Goal: Task Accomplishment & Management: Manage account settings

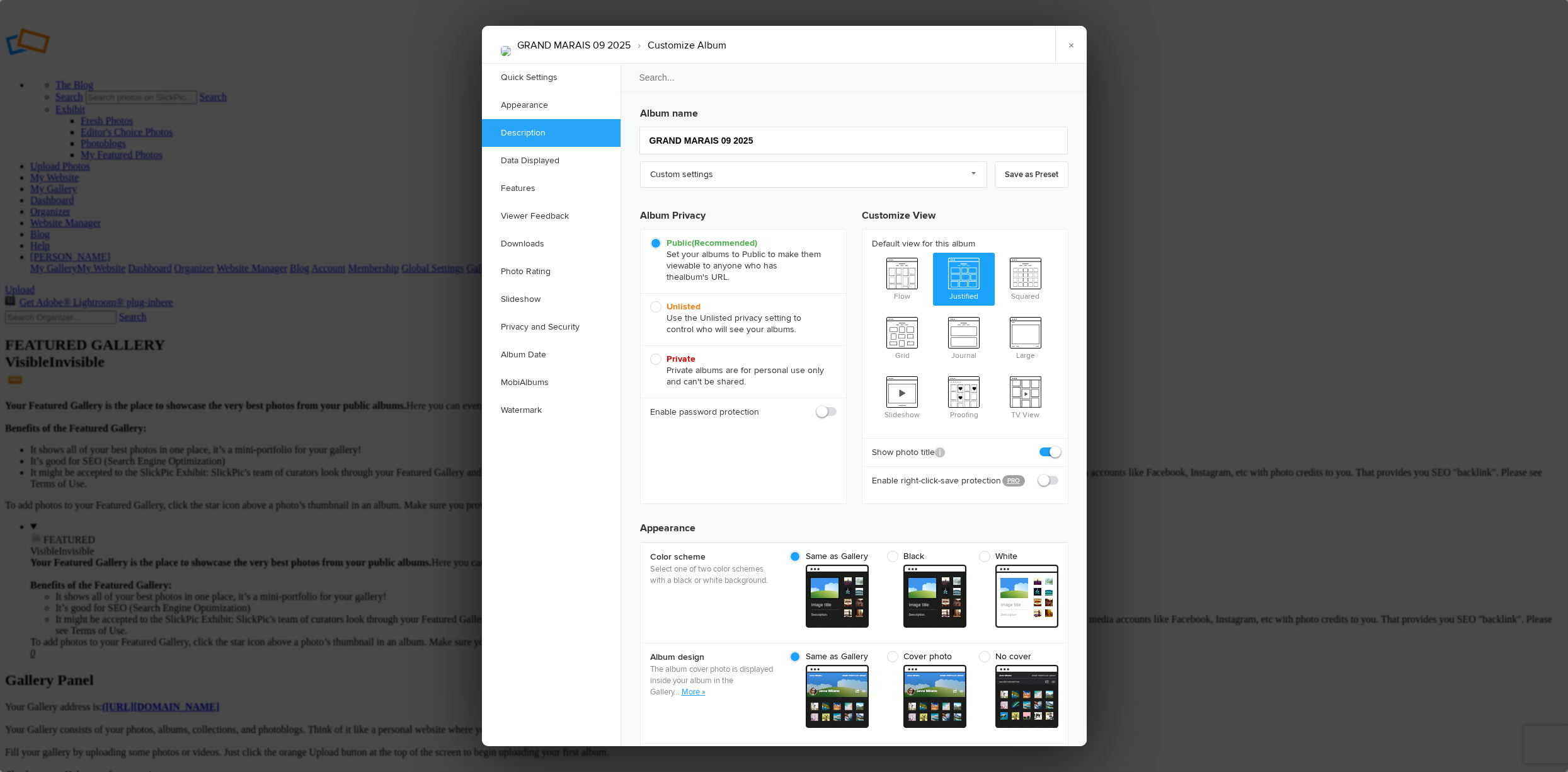
scroll to position [945, 0]
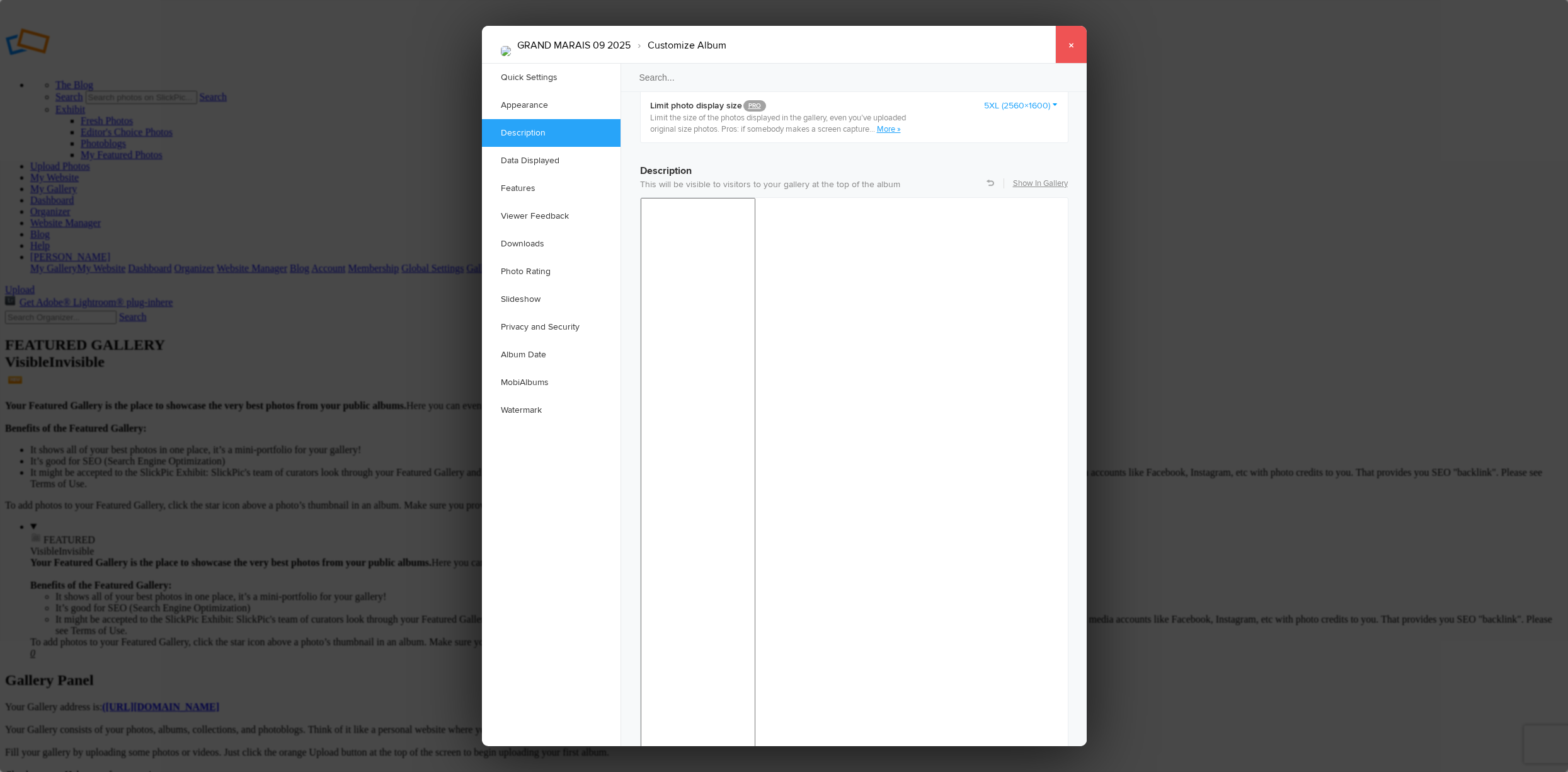
click at [1067, 40] on link "×" at bounding box center [1071, 45] width 31 height 38
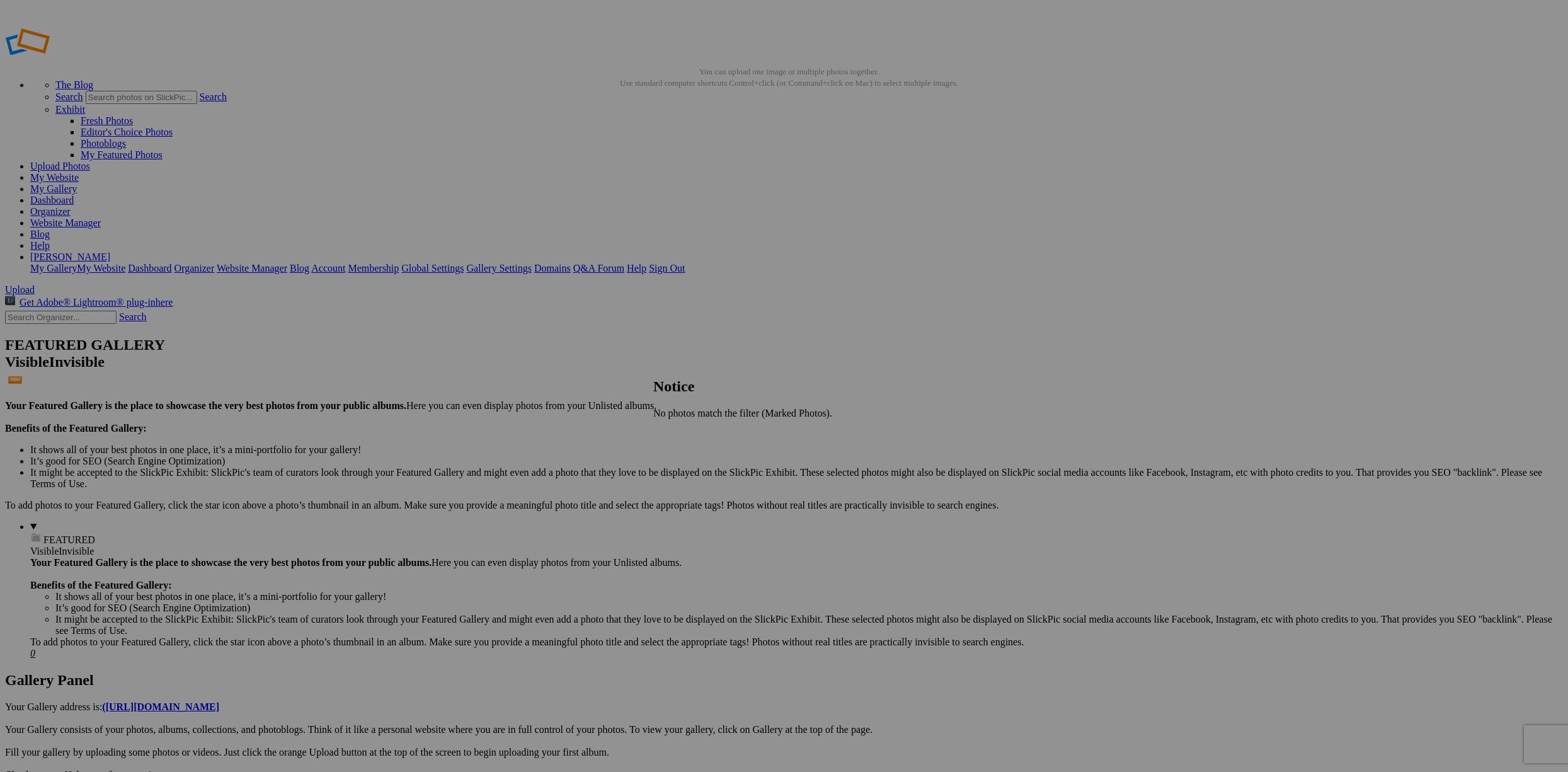
click at [676, 436] on span "Close" at bounding box center [664, 434] width 23 height 10
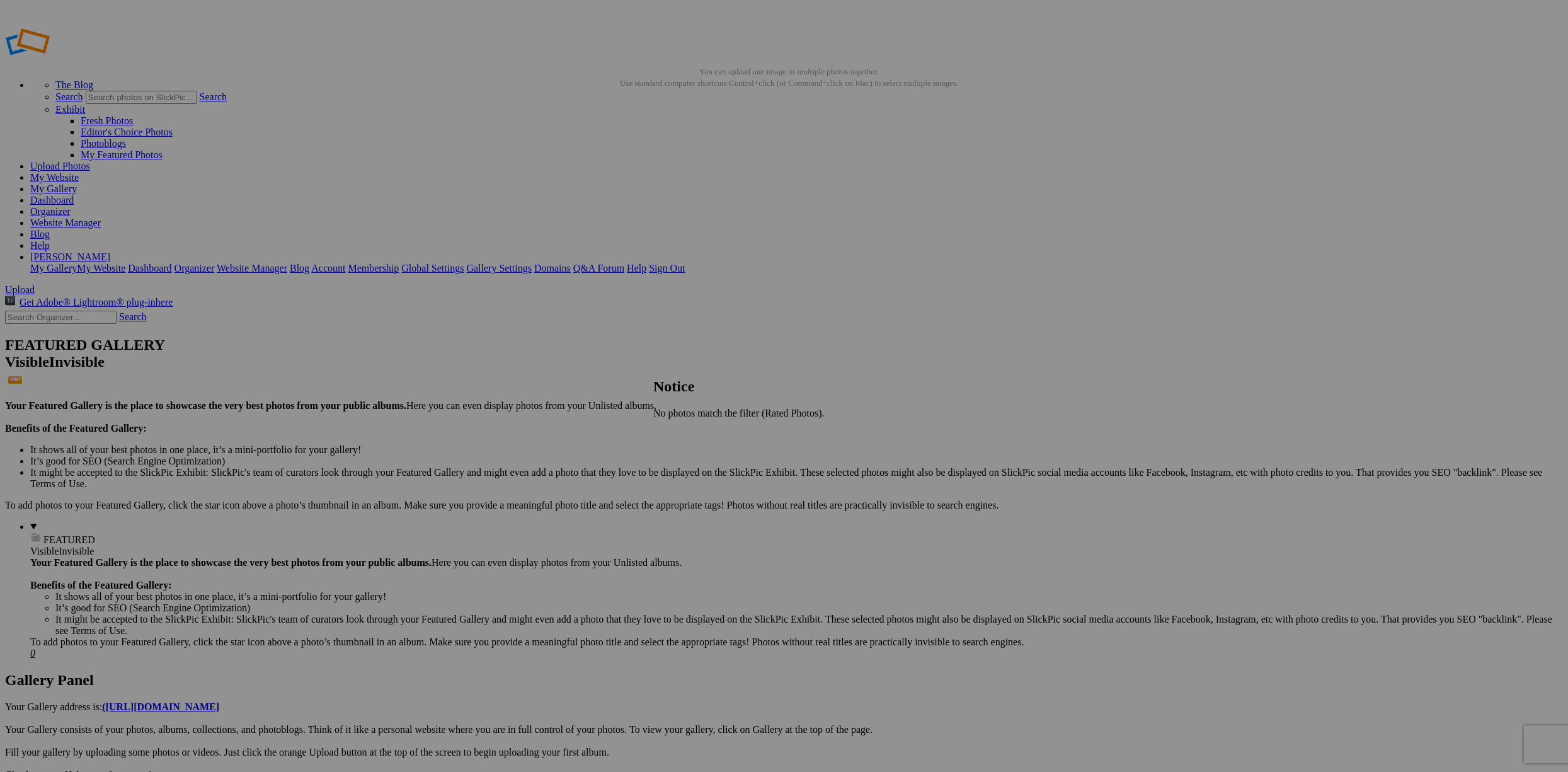
click at [676, 435] on span "Close" at bounding box center [664, 434] width 23 height 10
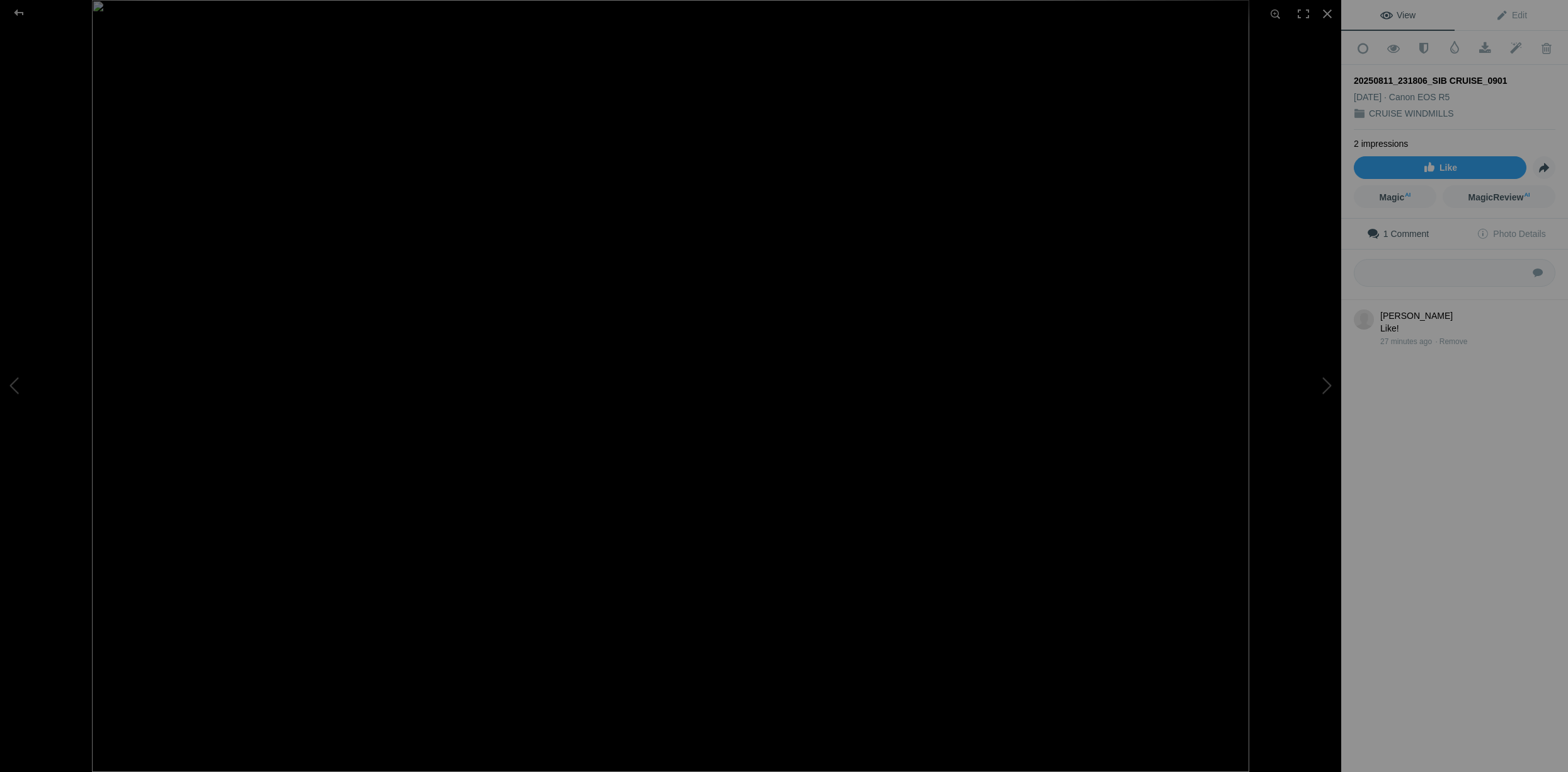
click at [1403, 222] on link "1 Comment" at bounding box center [1398, 234] width 114 height 30
click at [1397, 229] on span "1 Comment" at bounding box center [1397, 234] width 62 height 10
click at [1428, 265] on textarea "To enrich screen reader interactions, please activate Accessibility in Grammarl…" at bounding box center [1454, 272] width 202 height 27
type textarea "COOL"
click at [1529, 268] on button "Submit" at bounding box center [1538, 273] width 33 height 33
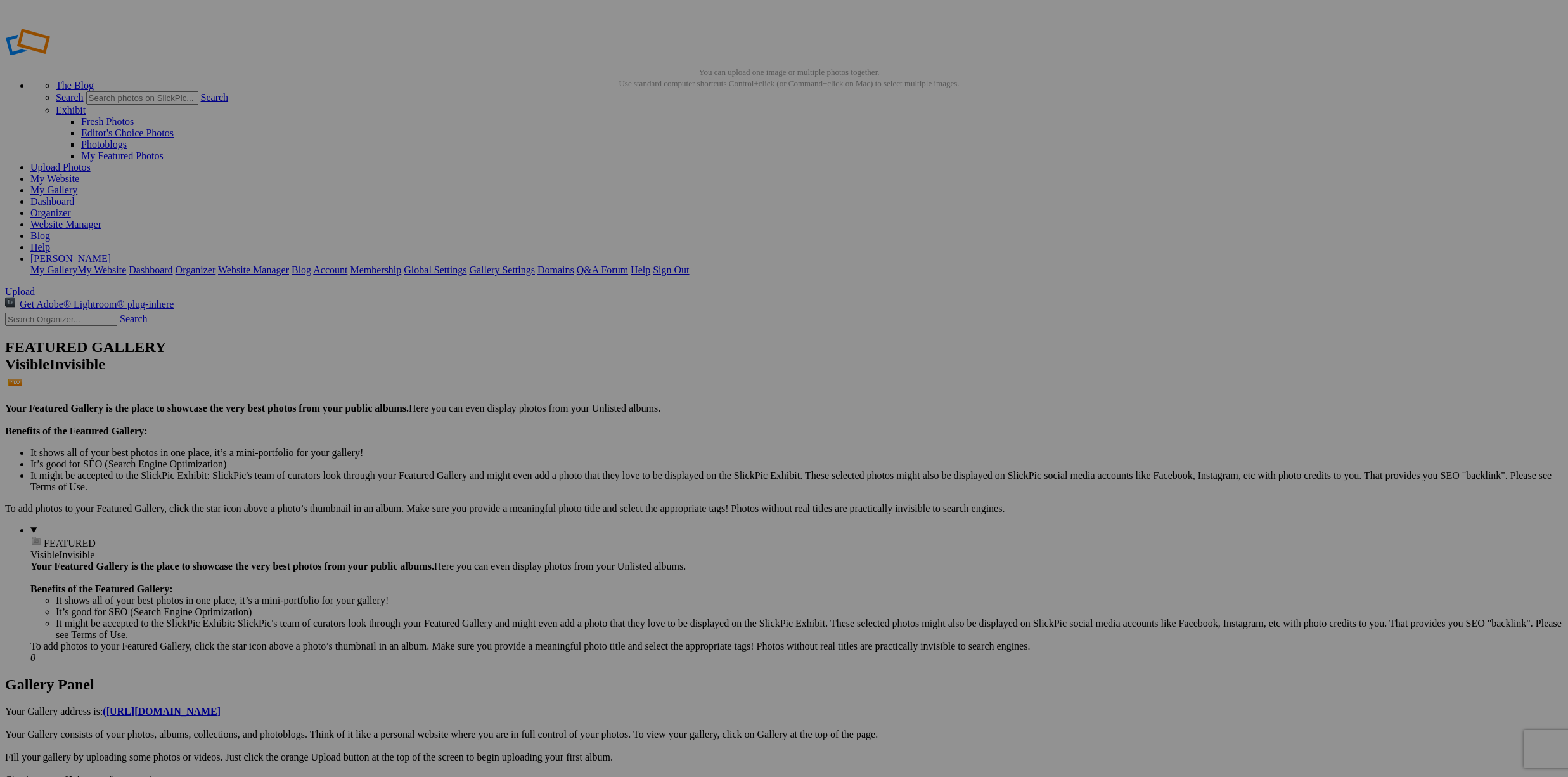
type input "<a href='https://www.slickpic.com/share/OjgyjOT0Oc05Nz/albums/CRUISE-WINDMILLS/…"
type input "https://cdn-share.slickpic.com/u/DavidJones39852/CRUISE-WINDMILLS/org/20250811_…"
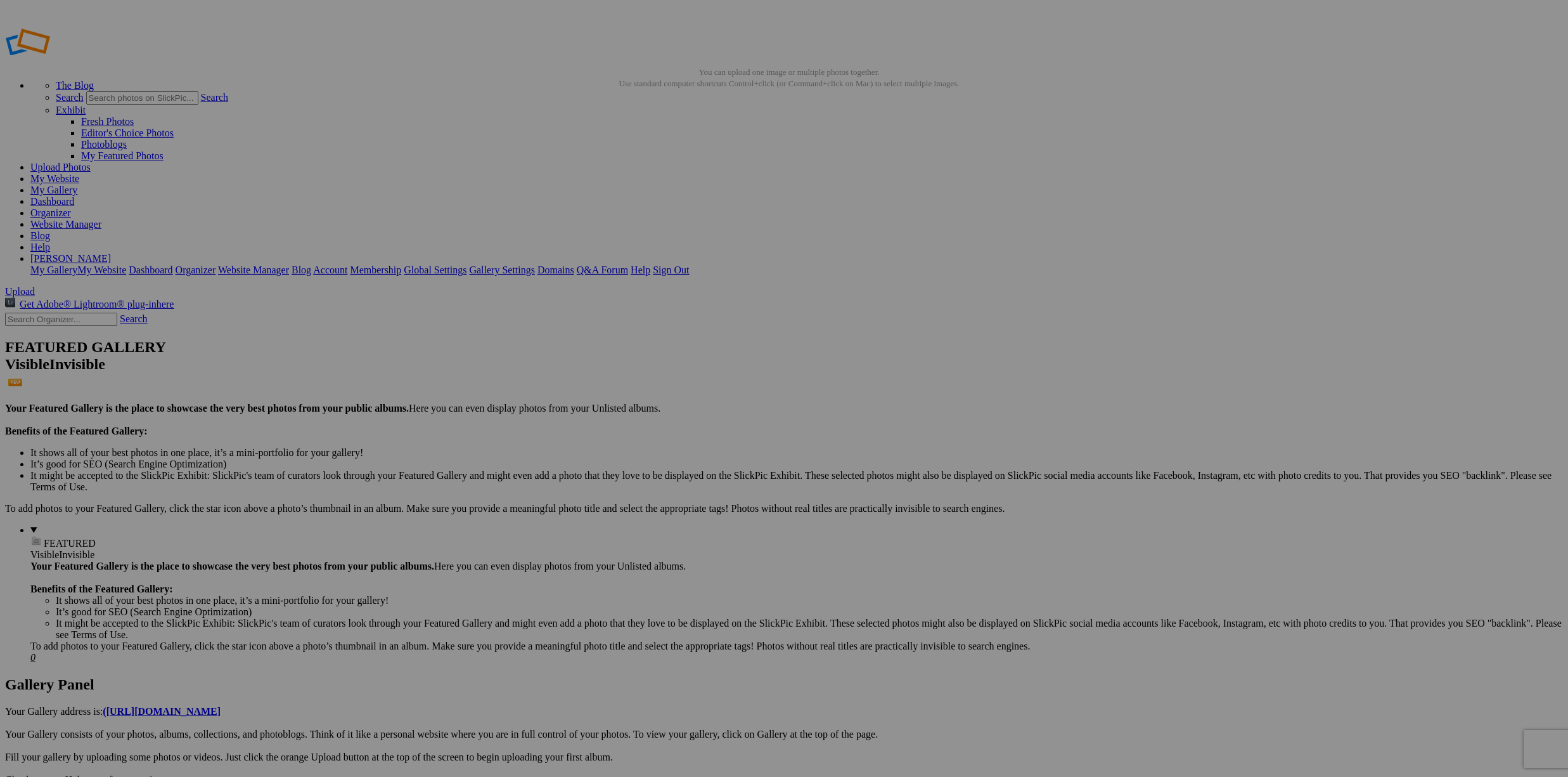
type input "[URL=https://www.slickpic.com/share/OjgyjOT0Oc05Nz/albums/CRUISE-WINDMILLS/phot…"
type input "<a href='https://www.slickpic.com/share/OjgyjOT0Oc05Nz/albums/CRUISE-WINDMILLS/…"
type input "https://cdn-share.slickpic.com/u/DavidJones39852/CRUISE-WINDMILLS/org/20250811_…"
type input "[URL=https://www.slickpic.com/share/OjgyjOT0Oc05Nz/albums/CRUISE-WINDMILLS/phot…"
type input "<a href='https://www.slickpic.com/share/OjgyjOT0Oc05Nz/albums/CRUISE-WINDMILLS/…"
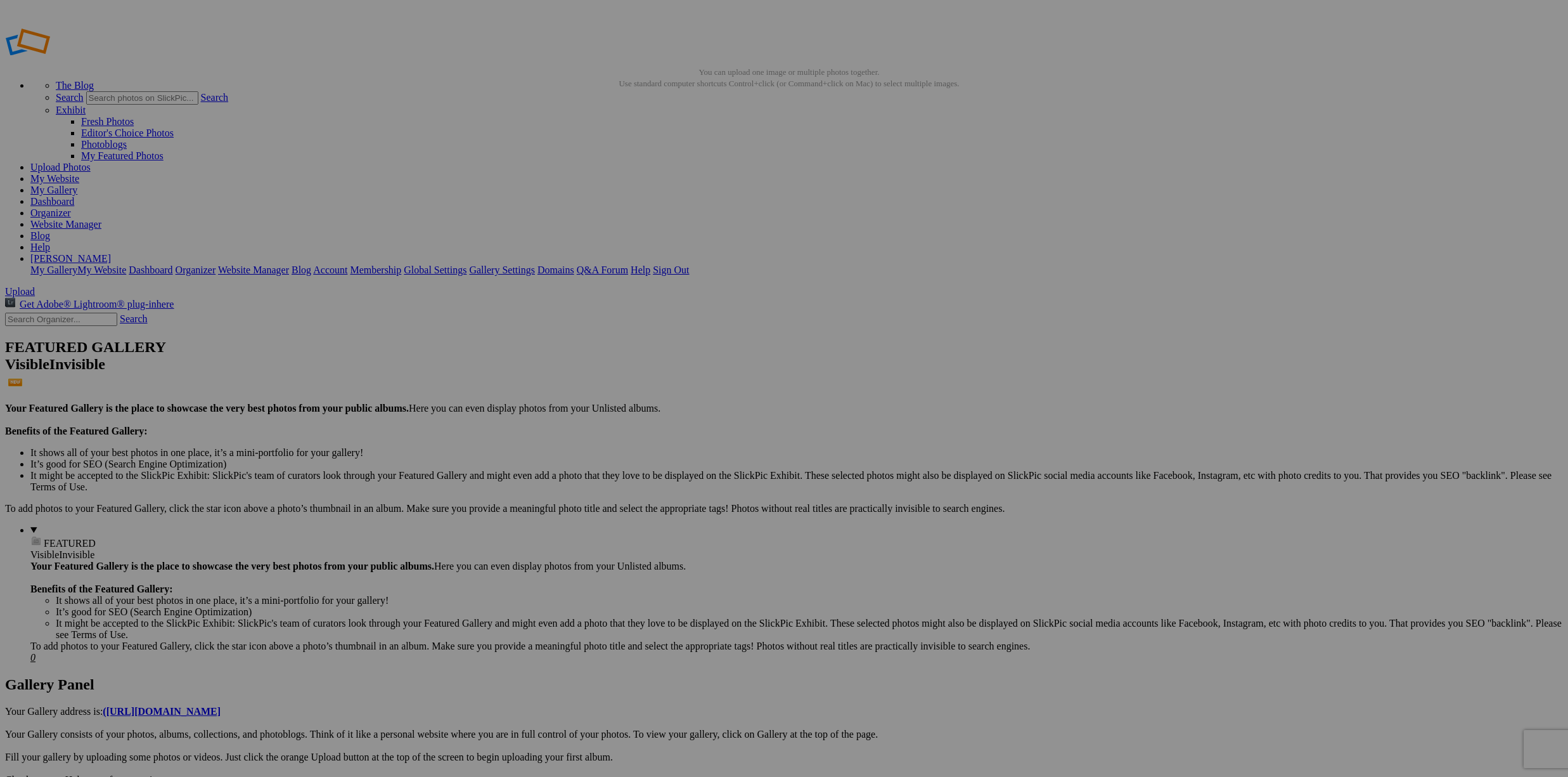
type input "https://cdn-share.slickpic.com/u/DavidJones39852/CRUISE-WINDMILLS/org/20250811_…"
type input "[URL=https://www.slickpic.com/share/OjgyjOT0Oc05Nz/albums/CRUISE-WINDMILLS/phot…"
type input "<a href='https://www.slickpic.com/share/OjgyjOT0Oc05Nz/albums/CRUISE-WINDMILLS/…"
type input "https://cdn-share.slickpic.com/u/DavidJones39852/CRUISE-WINDMILLS/org/20250811_…"
type input "[URL=https://www.slickpic.com/share/OjgyjOT0Oc05Nz/albums/CRUISE-WINDMILLS/phot…"
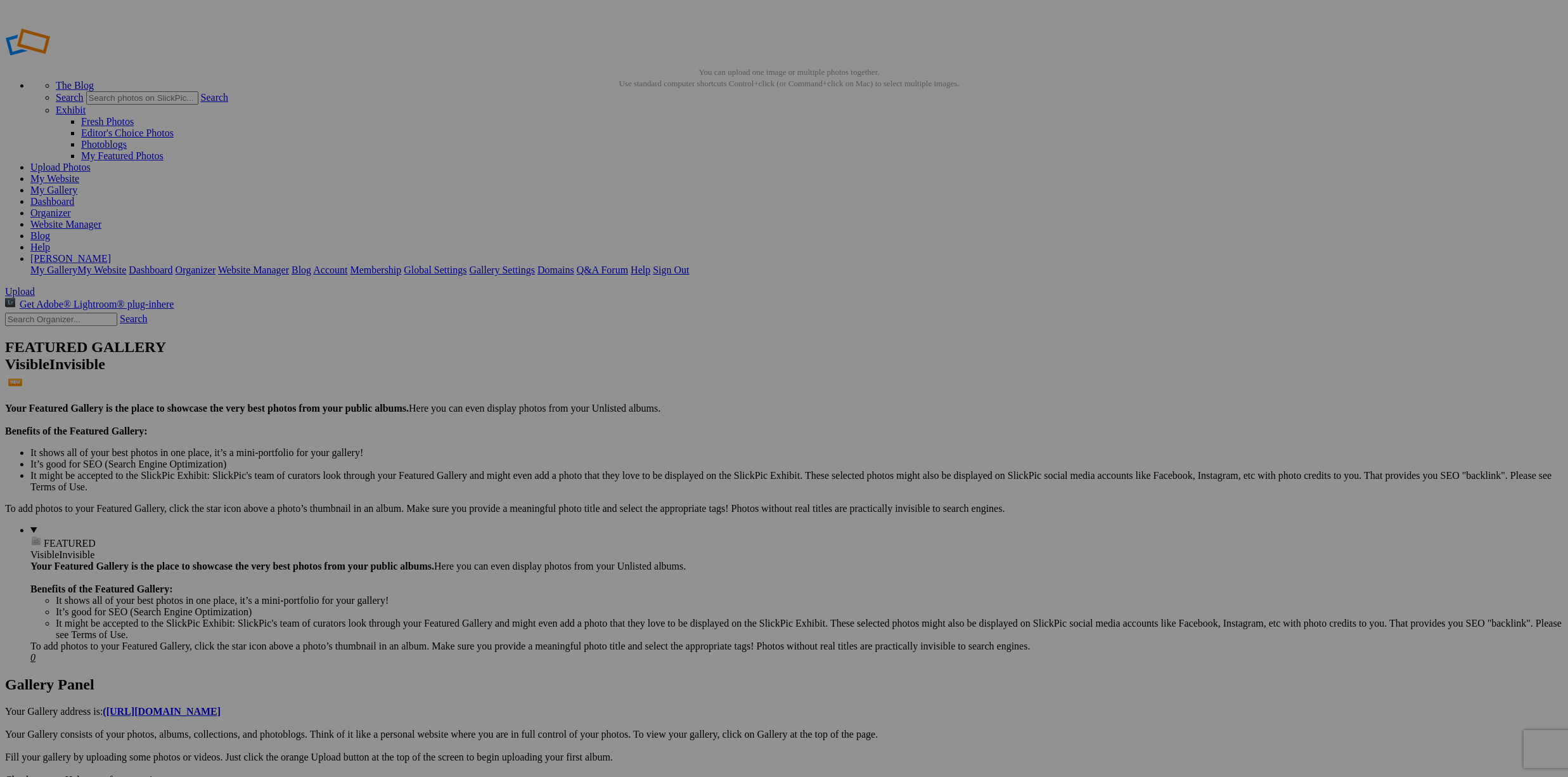
type input "<a href='https://www.slickpic.com/share/OjgyjOT0Oc05Nz/albums/CRUISE-WINDMILLS/…"
type input "[URL][DOMAIN_NAME]"
type input "[URL=https://www.slickpic.com/share/OjgyjOT0Oc05Nz/albums/CRUISE-WINDMILLS/phot…"
type input "<a href='https://www.slickpic.com/share/OjgyjOT0Oc05Nz/albums/CRUISE-WINDMILLS/…"
type input "https://cdn-share.slickpic.com/u/DavidJones39852/CRUISE-WINDMILLS/org/20250811_…"
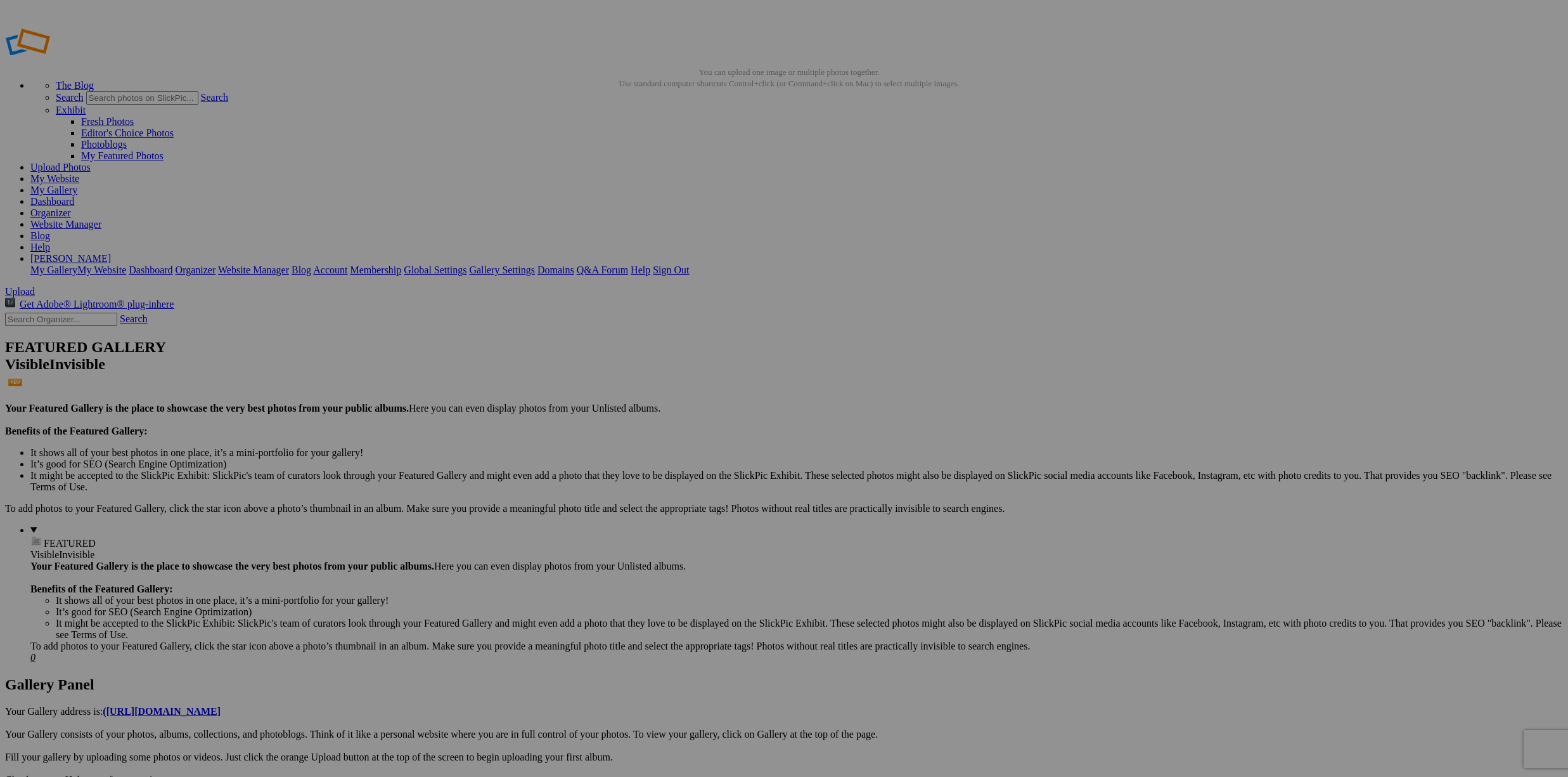
type input "[URL=https://www.slickpic.com/share/OjgyjOT0Oc05Nz/albums/CRUISE-WINDMILLS/phot…"
type input "<a href='https://www.slickpic.com/share/OjgyjOT0Oc05Nz/albums/CRUISE-WINDMILLS/…"
type input "[URL][DOMAIN_NAME]"
type input "[URL=https://www.slickpic.com/share/OjgyjOT0Oc05Nz/albums/CRUISE-WINDMILLS/phot…"
type input "<a href='https://www.slickpic.com/share/OjgyjOT0Oc05Nz/albums/CRUISE-WINDMILLS/…"
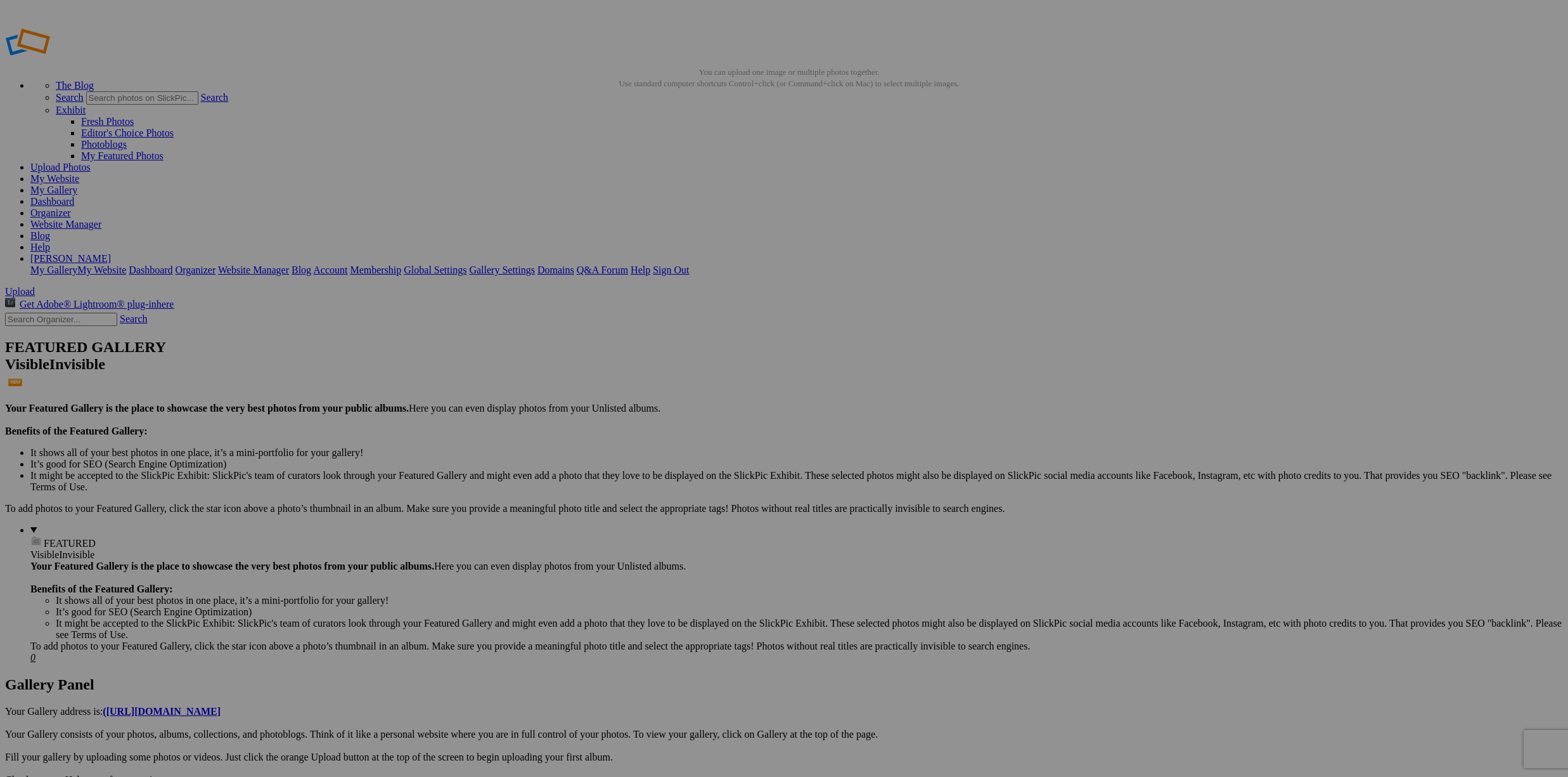
type input "[URL][DOMAIN_NAME]"
type input "[URL=https://www.slickpic.com/share/OjgyjOT0Oc05Nz/albums/CRUISE-WINDMILLS/phot…"
type input "<a href='https://www.slickpic.com/share/OjgyjOT0Oc05Nz/albums/CRUISE-WINDMILLS/…"
type input "[URL][DOMAIN_NAME]"
type input "[URL=https://www.slickpic.com/share/OjgyjOT0Oc05Nz/albums/CRUISE-WINDMILLS/phot…"
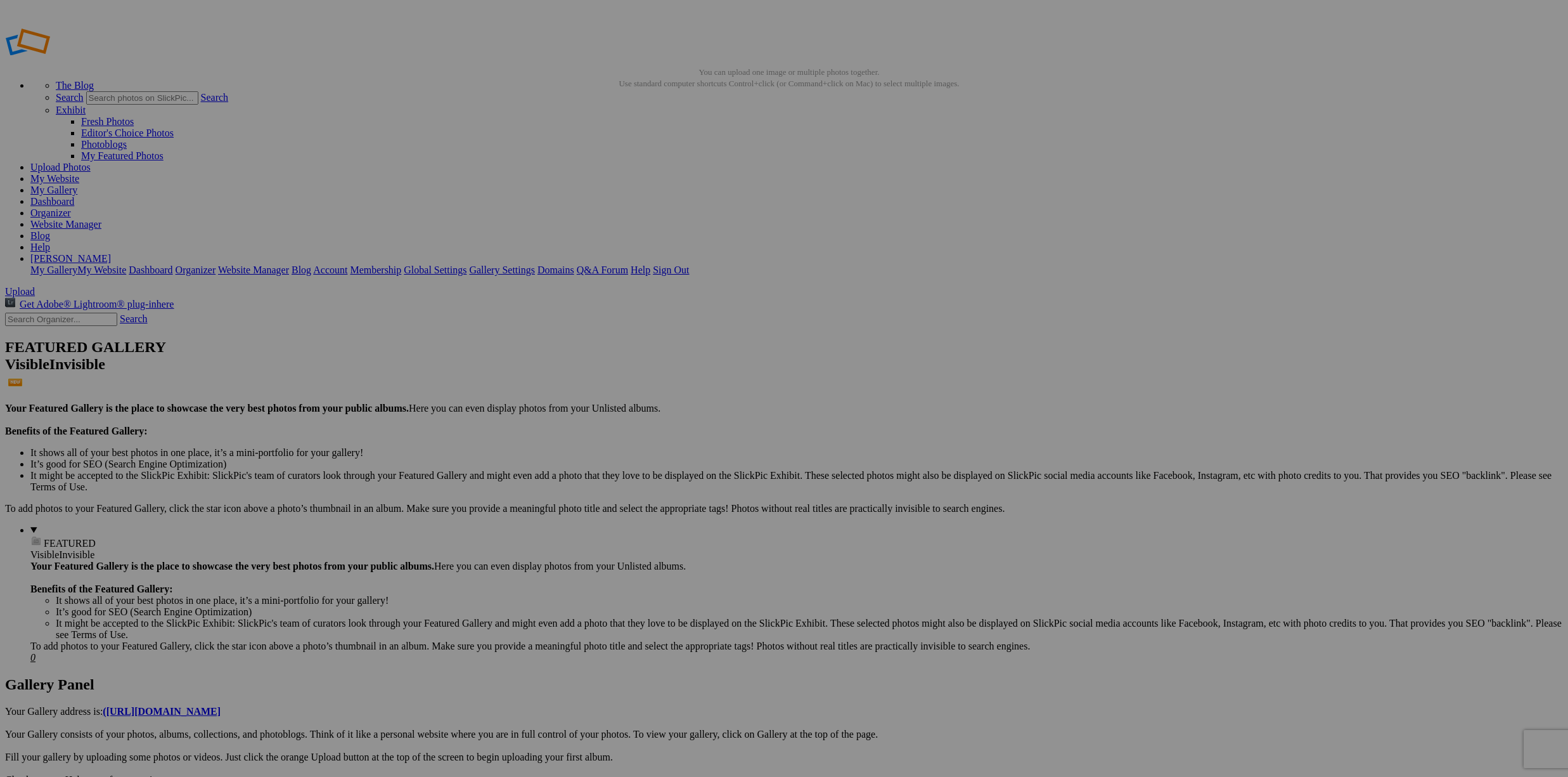
type input "<a href='https://www.slickpic.com/share/OjgyjOT0Oc05Nz/albums/CRUISE-WINDMILLS/…"
type input "[URL][DOMAIN_NAME]"
type input "[URL=https://www.slickpic.com/share/OjgyjOT0Oc05Nz/albums/CRUISE-WINDMILLS/phot…"
type input "<a href='https://www.slickpic.com/share/OjgyjOT0Oc05Nz/albums/CRUISE-WINDMILLS/…"
type input "[URL][DOMAIN_NAME]"
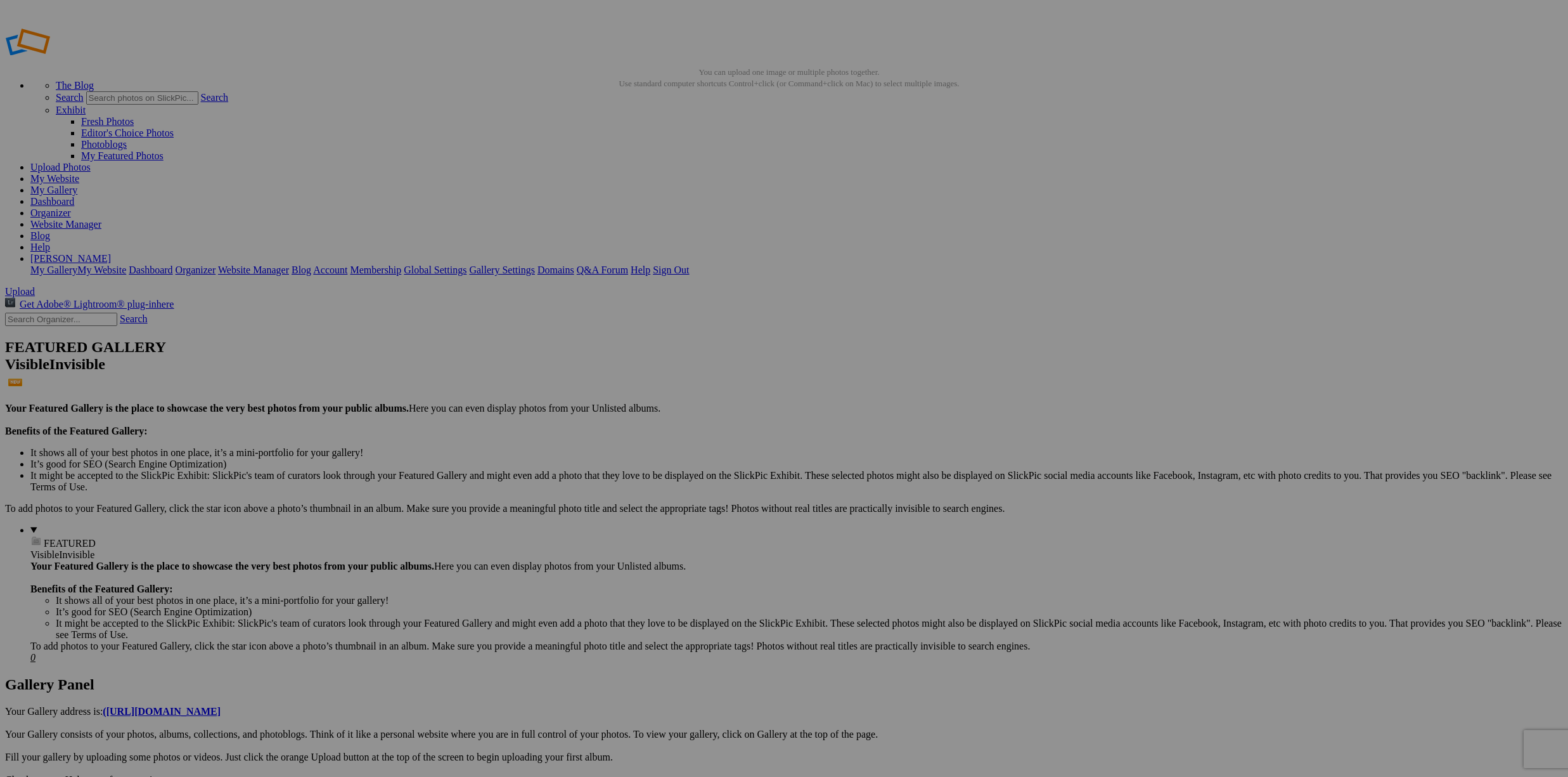
type input "[URL=https://www.slickpic.com/share/OjgyjOT0Oc05Nz/albums/CRUISE-WINDMILLS/phot…"
type input "<a href='https://www.slickpic.com/share/OjgyjOT0Oc05Nz/albums/CRUISE-WINDMILLS/…"
type input "https://cdn-share.slickpic.com/u/DavidJones39852/CRUISE-WINDMILLS/org/20250811_…"
type input "[URL=https://www.slickpic.com/share/OjgyjOT0Oc05Nz/albums/CRUISE-WINDMILLS/phot…"
type input "<a href='https://www.slickpic.com/share/OjgyjOT0Oc05Nz/albums/CRUISE-WINDMILLS/…"
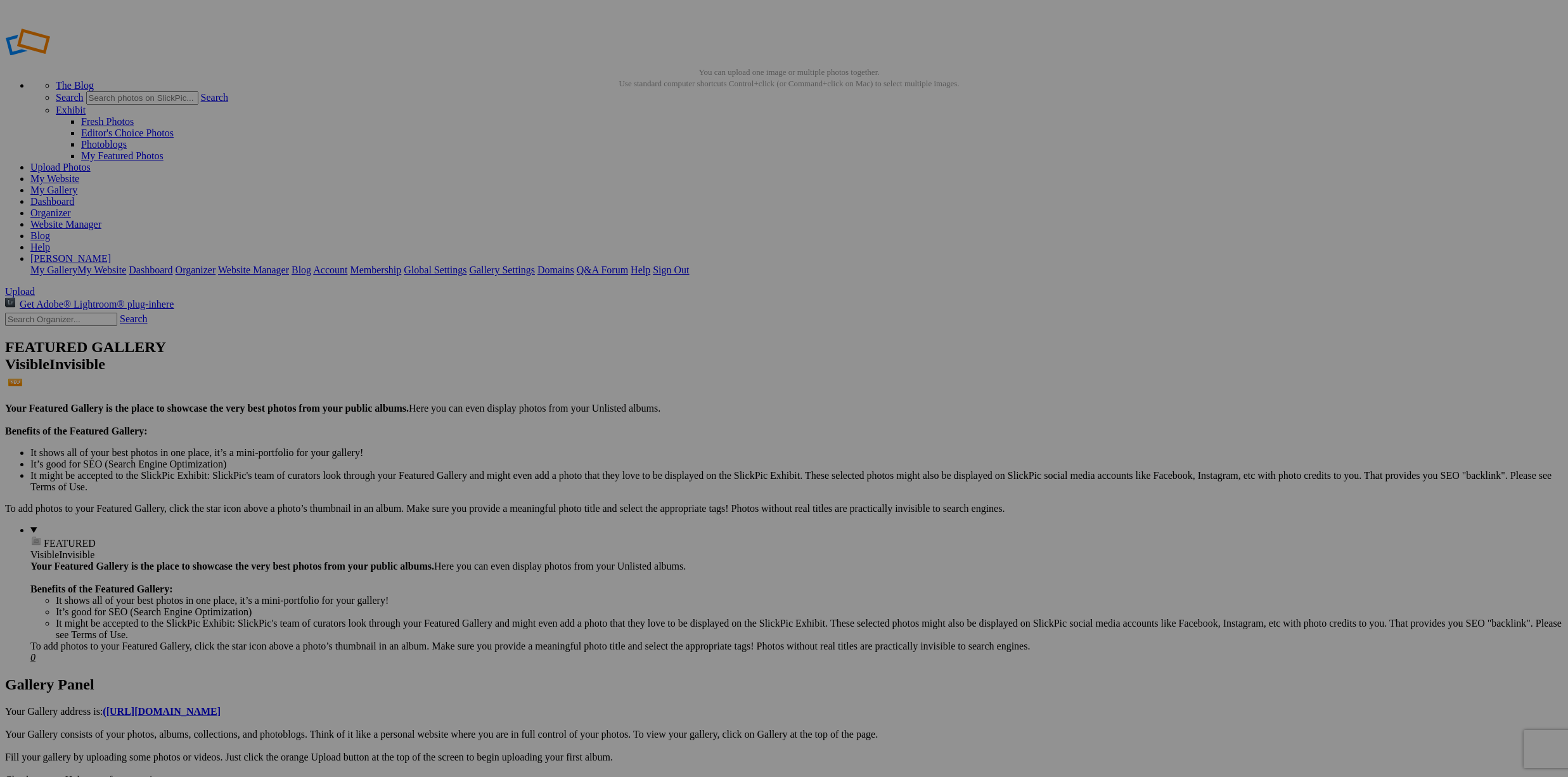
type input "https://cdn-share.slickpic.com/u/DavidJones39852/CRUISE-WINDMILLS/org/20250811_…"
type input "[URL=https://www.slickpic.com/share/OjgyjOT0Oc05Nz/albums/CRUISE-WINDMILLS/phot…"
type input "<a href='https://www.slickpic.com/share/OjgyjOT0Oc05Nz/albums/CRUISE-WINDMILLS/…"
type input "https://cdn-share.slickpic.com/u/DavidJones39852/CRUISE-WINDMILLS/org/20250811_…"
type input "[URL=https://www.slickpic.com/share/OjgyjOT0Oc05Nz/albums/CRUISE-WINDMILLS/phot…"
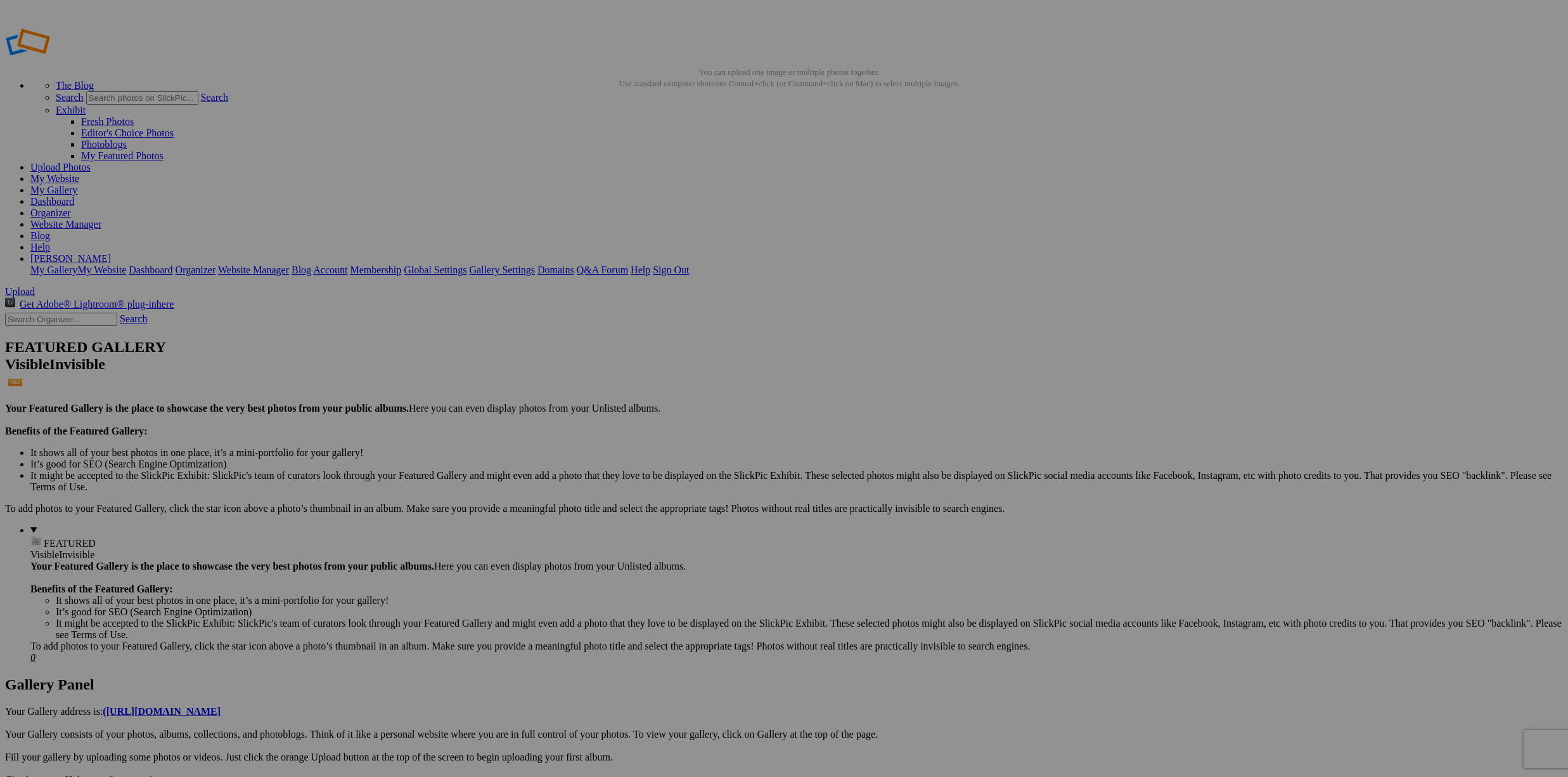
type input "<a href='https://www.slickpic.com/share/OjgyjOT0Oc05Nz/albums/CRUISE-WINDMILLS/…"
type input "https://cdn-share.slickpic.com/u/DavidJones39852/CRUISE-WINDMILLS/org/20250811_…"
type input "[URL=https://www.slickpic.com/share/OjgyjOT0Oc05Nz/albums/CRUISE-WINDMILLS/phot…"
type input "<a href='https://www.slickpic.com/share/OjgyjOT0Oc05Nz/albums/CRUISE-WINDMILLS/…"
type input "https://cdn-share.slickpic.com/u/DavidJones39852/CRUISE-WINDMILLS/org/20250811_…"
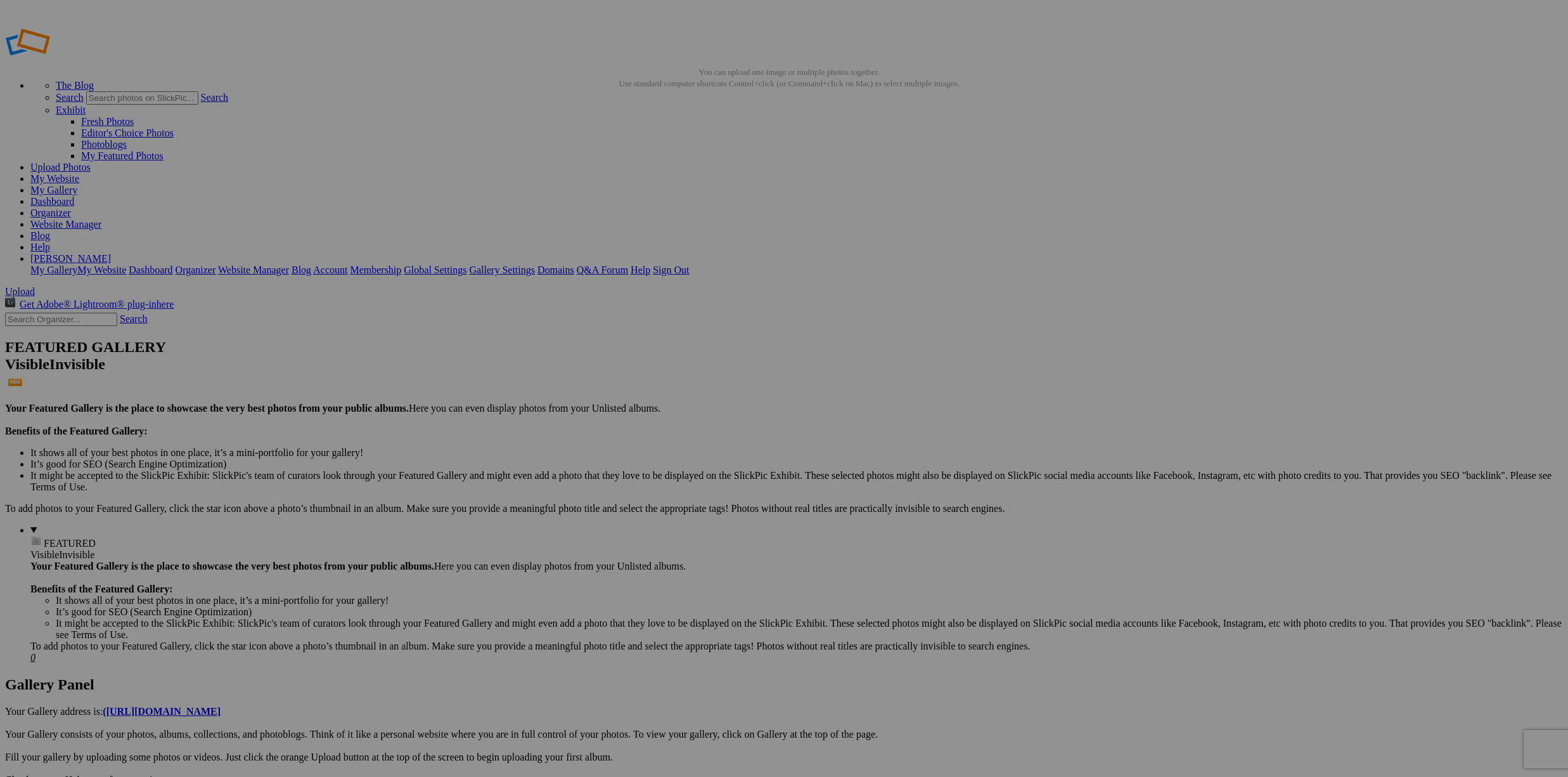
type input "[URL=https://www.slickpic.com/share/OjgyjOT0Oc05Nz/albums/CRUISE-WINDMILLS/phot…"
type input "<a href='https://www.slickpic.com/share/OjgyjOT0Oc05Nz/albums/CRUISE-WINDMILLS/…"
type input "https://cdn-share.slickpic.com/u/DavidJones39852/CRUISE-WINDMILLS/org/20250811_…"
type input "[URL=https://www.slickpic.com/share/OjgyjOT0Oc05Nz/albums/CRUISE-WINDMILLS/phot…"
type input "<a href='https://www.slickpic.com/share/OjgyjOT0Oc05Nz/albums/CRUISE-WINDMILLS/…"
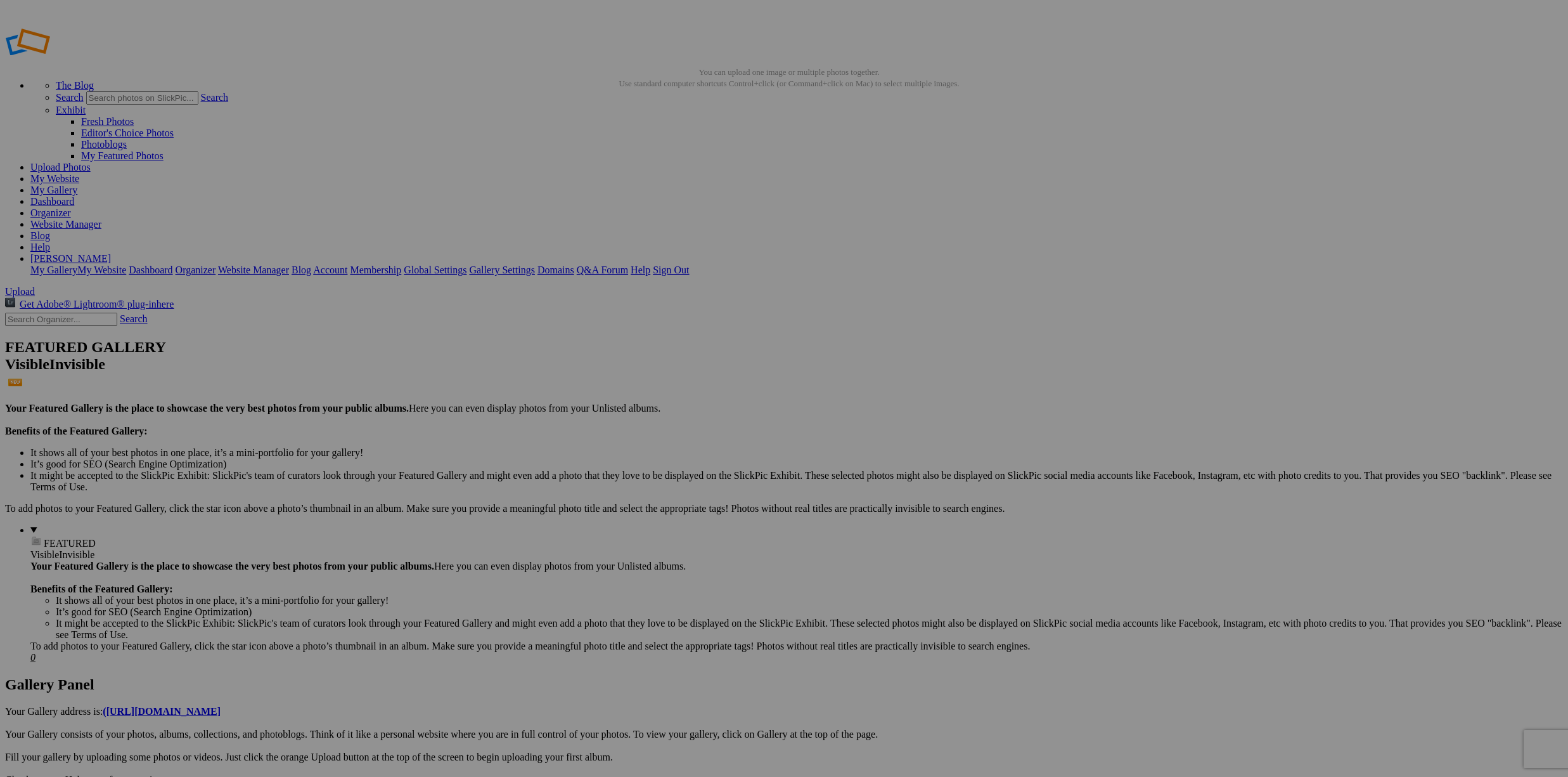
type input "https://cdn-share.slickpic.com/u/DavidJones39852/CRUISE-WINDMILLS/org/20250811_…"
type input "[URL=https://www.slickpic.com/share/OjgyjOT0Oc05Nz/albums/CRUISE-WINDMILLS/phot…"
type input "<a href='https://www.slickpic.com/share/OjgyjOT0Oc05Nz/albums/CRUISE-WINDMILLS/…"
type input "https://cdn-share.slickpic.com/u/DavidJones39852/CRUISE-WINDMILLS/org/20250811_…"
type input "[URL=https://www.slickpic.com/share/OjgyjOT0Oc05Nz/albums/CRUISE-WINDMILLS/phot…"
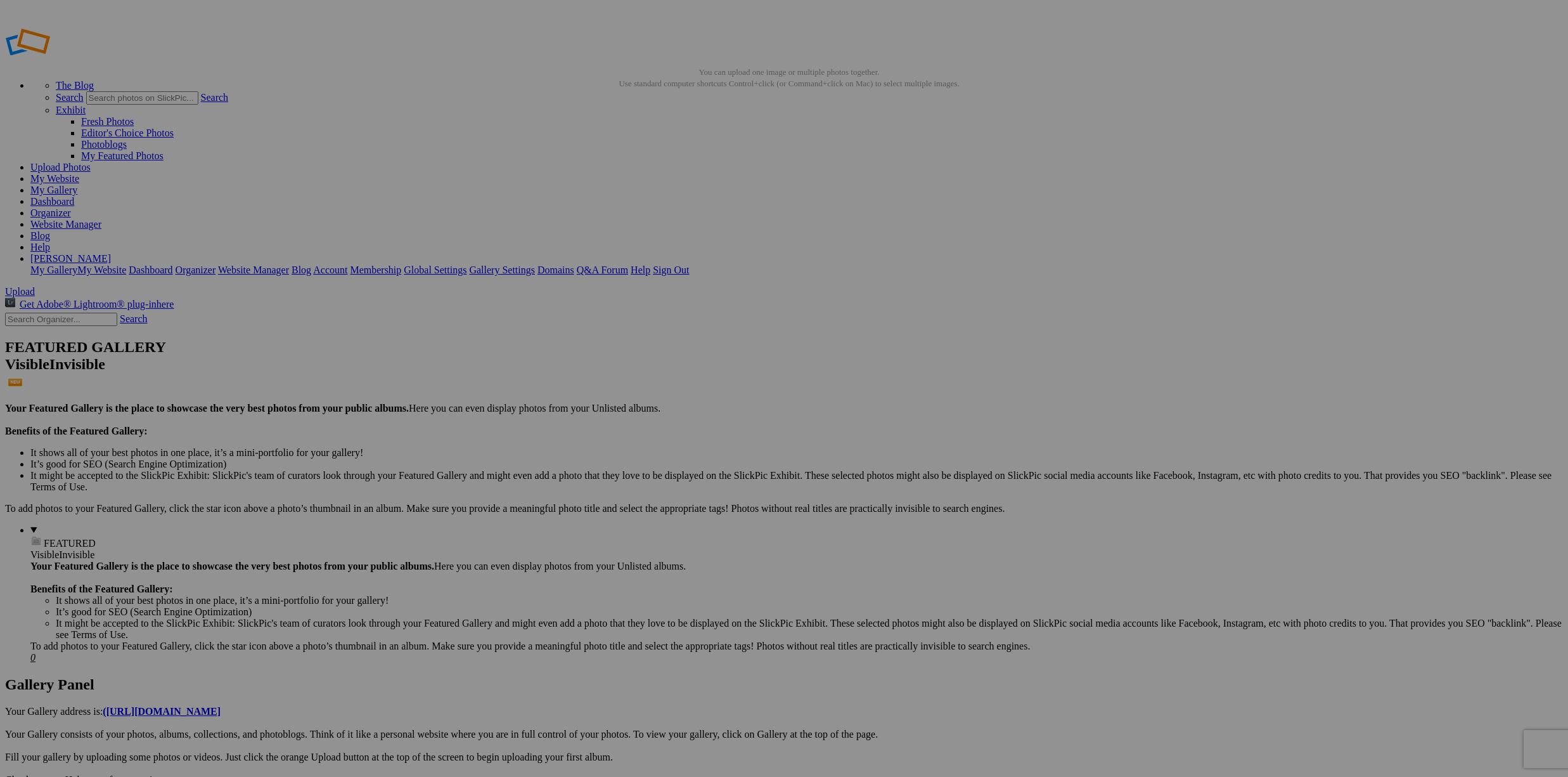
type input "<a href='https://www.slickpic.com/share/OjgyjOT0Oc05Nz/albums/CRUISE-WINDMILLS/…"
type input "https://cdn-share.slickpic.com/u/DavidJones39852/CRUISE-WINDMILLS/org/20250811_…"
type input "[URL=https://www.slickpic.com/share/OjgyjOT0Oc05Nz/albums/CRUISE-WINDMILLS/phot…"
type input "<a href='https://www.slickpic.com/share/OjgyjOT0Oc05Nz/albums/CRUISE-WINDMILLS/…"
type input "https://cdn-share.slickpic.com/u/DavidJones39852/CRUISE-WINDMILLS/org/20250811_…"
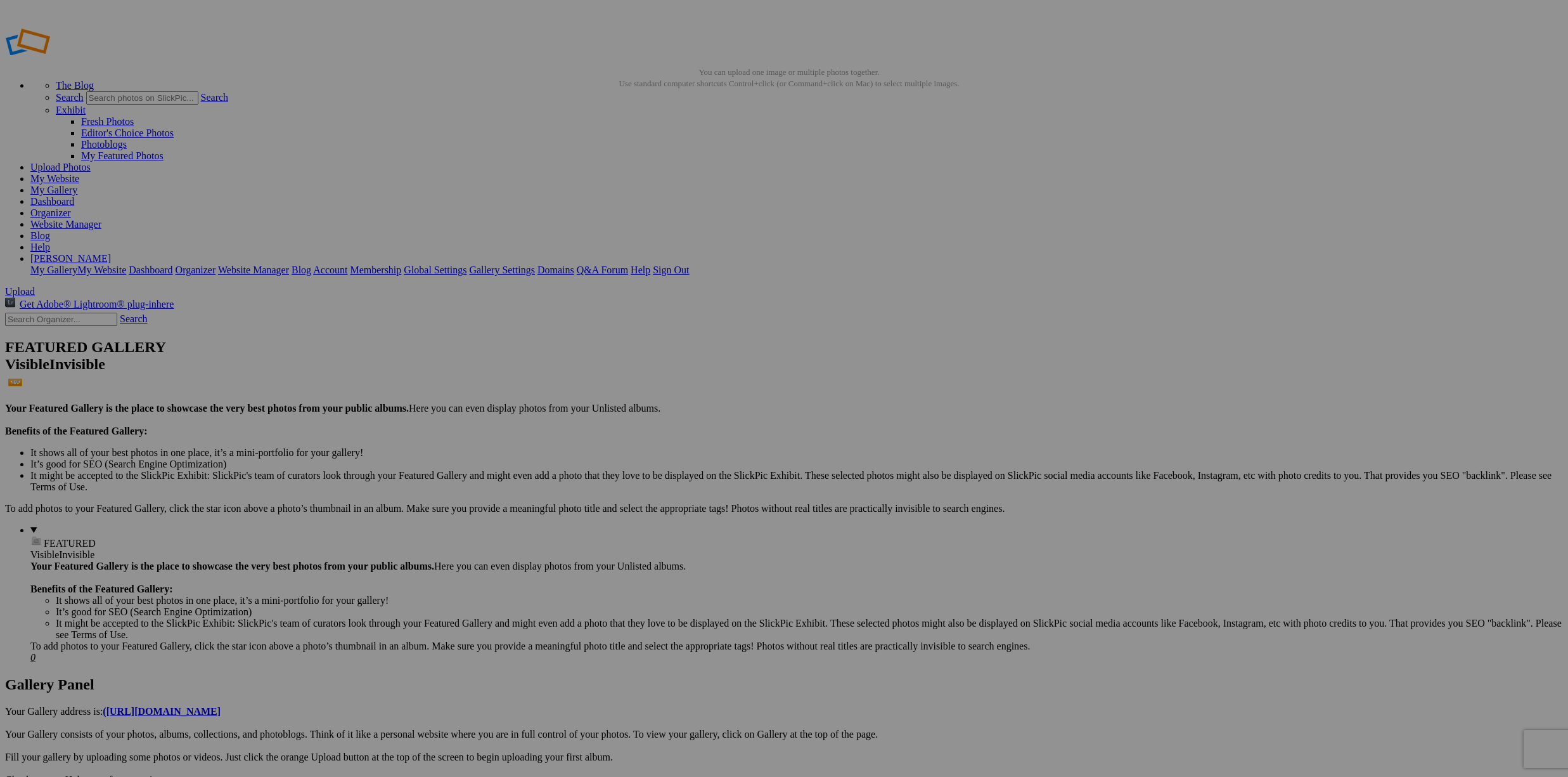
type input "[URL=https://www.slickpic.com/share/OjgyjOT0Oc05Nz/albums/CRUISE-WINDMILLS/phot…"
type input "<a href='https://www.slickpic.com/share/OjgyjOT0Oc05Nz/albums/CRUISE-WINDMILLS/…"
type input "https://cdn-share.slickpic.com/u/DavidJones39852/CRUISE-WINDMILLS/org/20250811_…"
type input "[URL=https://www.slickpic.com/share/OjgyjOT0Oc05Nz/albums/CRUISE-WINDMILLS/phot…"
type input "<a href='https://www.slickpic.com/share/OjgyjOT0Oc05Nz/albums/CRUISE-WINDMILLS/…"
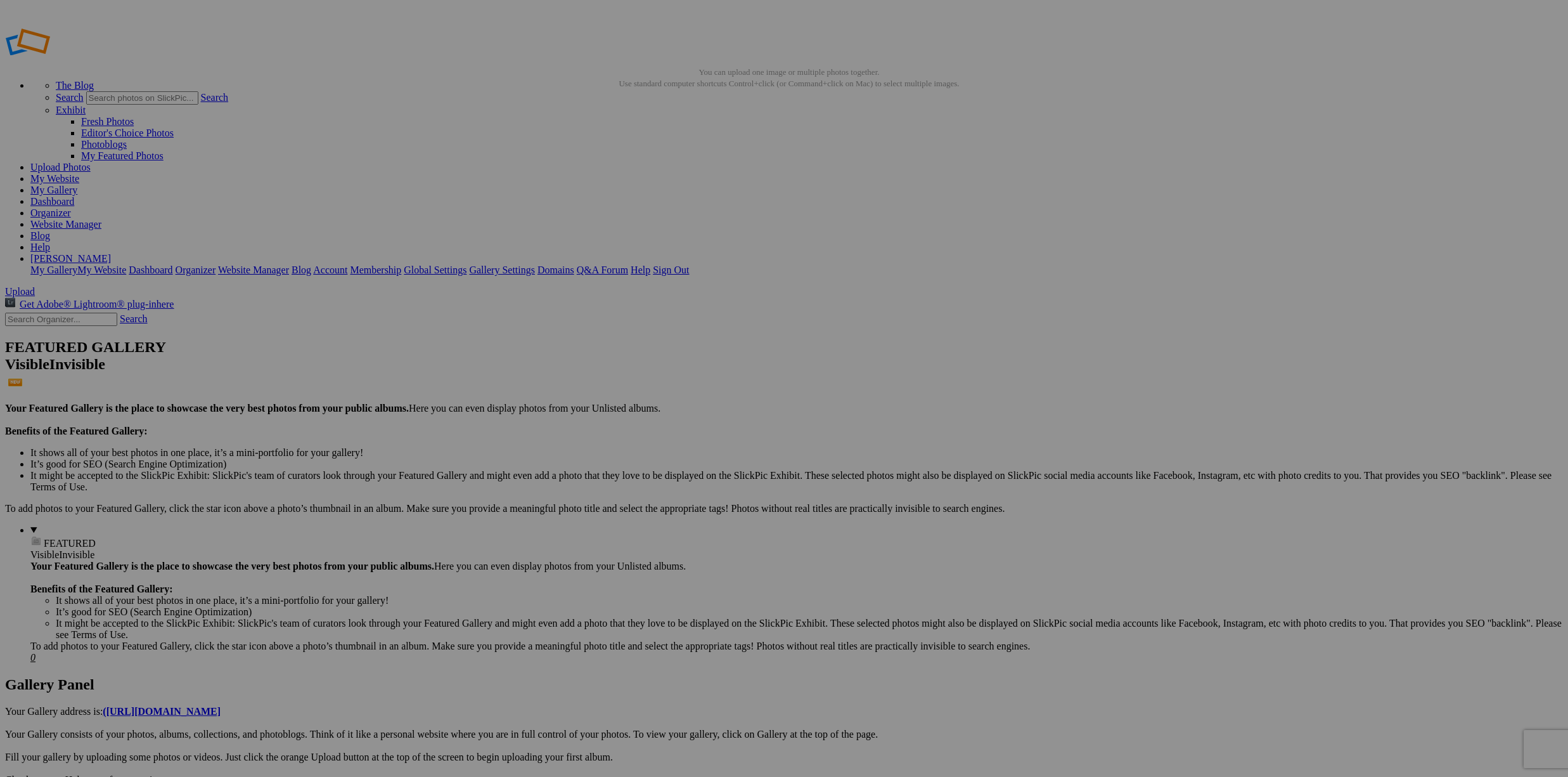
type input "https://cdn-share.slickpic.com/u/DavidJones39852/CRUISE-WINDMILLS/org/20250811_…"
type input "[URL=https://www.slickpic.com/share/OjgyjOT0Oc05Nz/albums/CRUISE-WINDMILLS/phot…"
type input "<a href='https://www.slickpic.com/share/OjgyjOT0Oc05Nz/albums/CRUISE-WINDMILLS/…"
type input "https://cdn-share.slickpic.com/u/DavidJones39852/CRUISE-WINDMILLS/org/20250811_…"
type input "[URL=https://www.slickpic.com/share/OjgyjOT0Oc05Nz/albums/CRUISE-WINDMILLS/phot…"
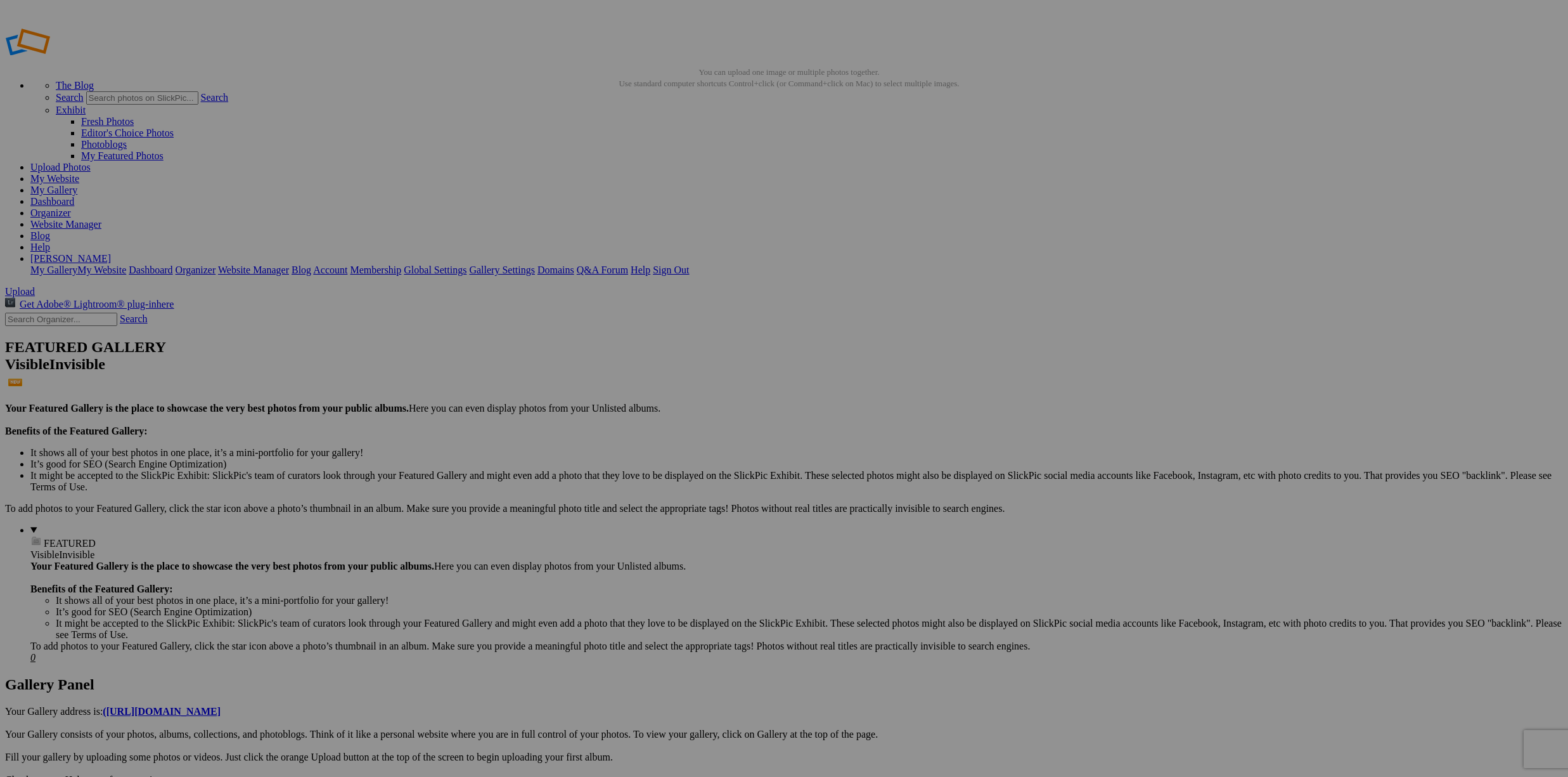
click at [78, 185] on link "My Gallery" at bounding box center [54, 190] width 47 height 10
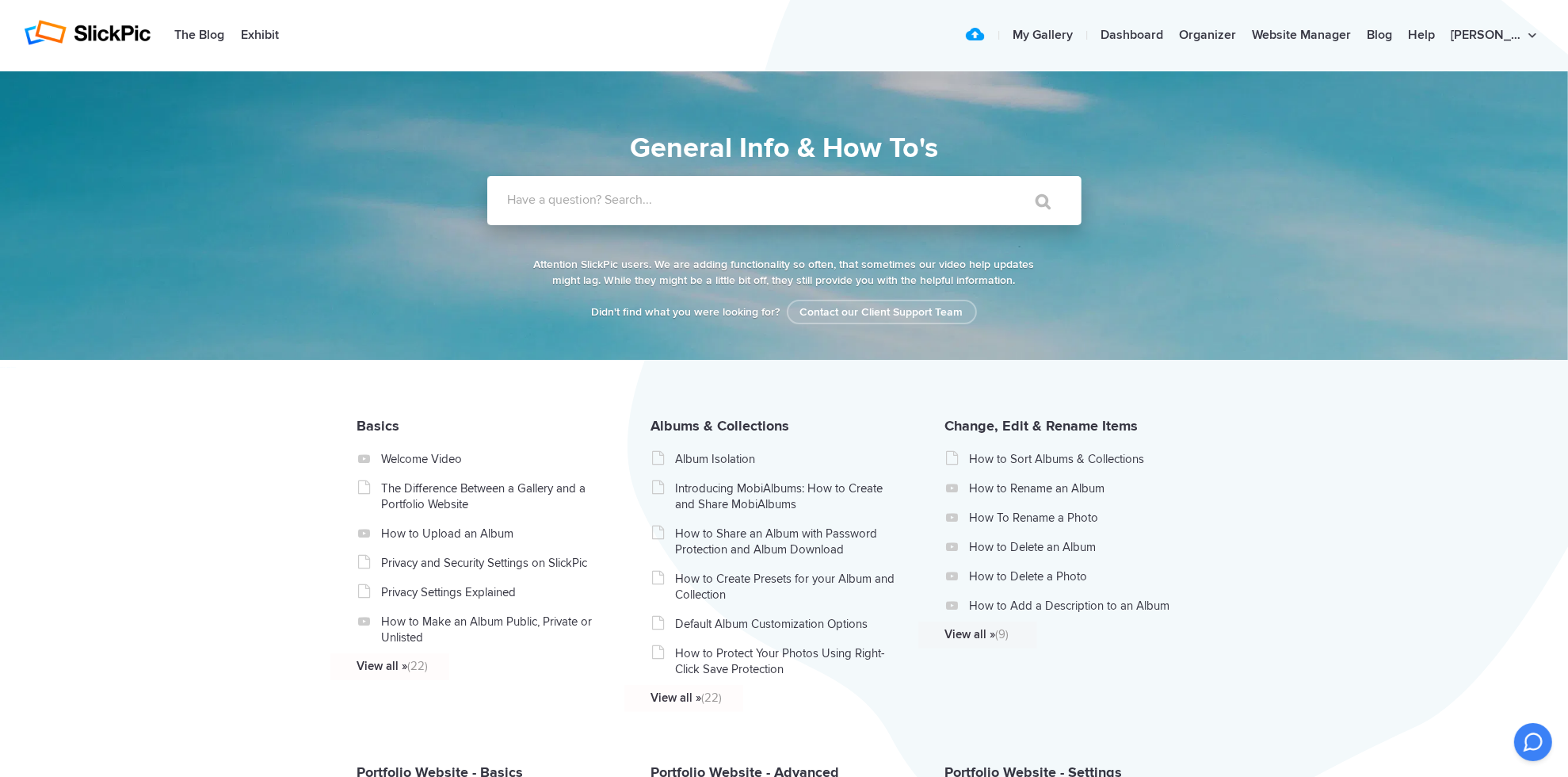
click at [660, 202] on label "Have a question? Search..." at bounding box center [805, 199] width 595 height 16
click at [660, 202] on input "Have a question? Search..." at bounding box center [751, 200] width 529 height 49
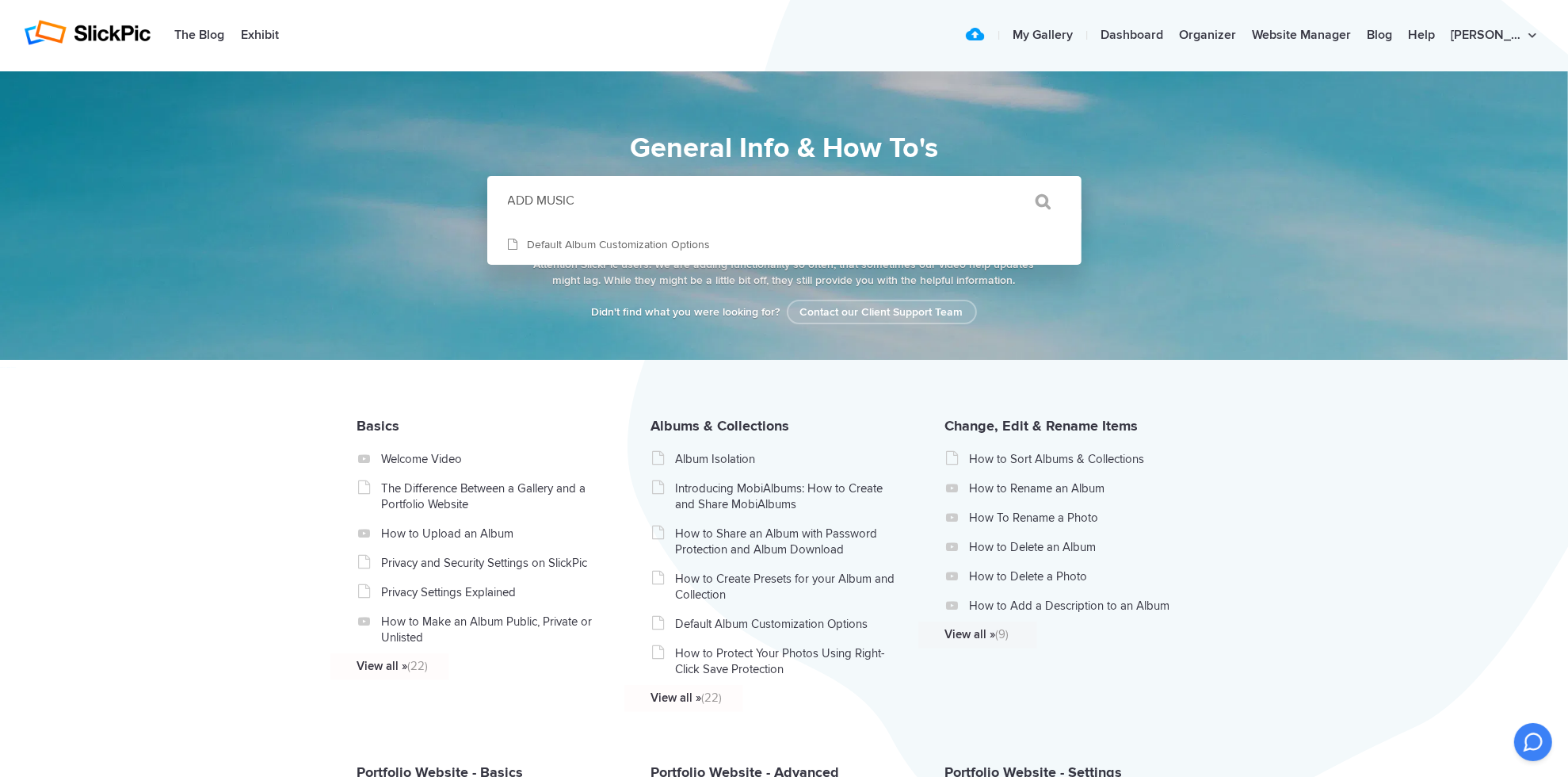
type input "ADD MUSIC"
click at [1036, 197] on input "" at bounding box center [1036, 201] width 66 height 38
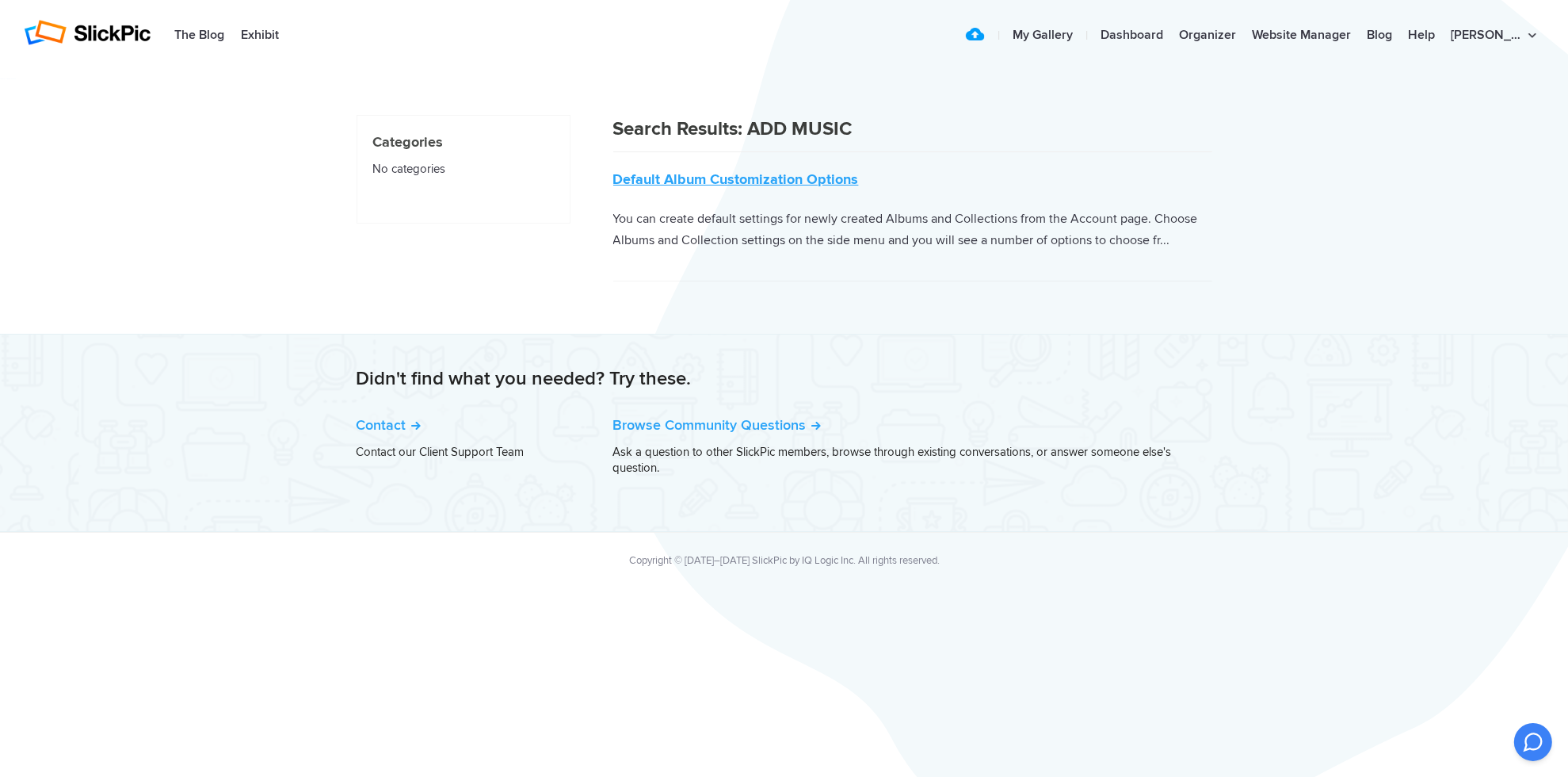
click at [730, 177] on link "Default Album Customization Options" at bounding box center [735, 179] width 245 height 18
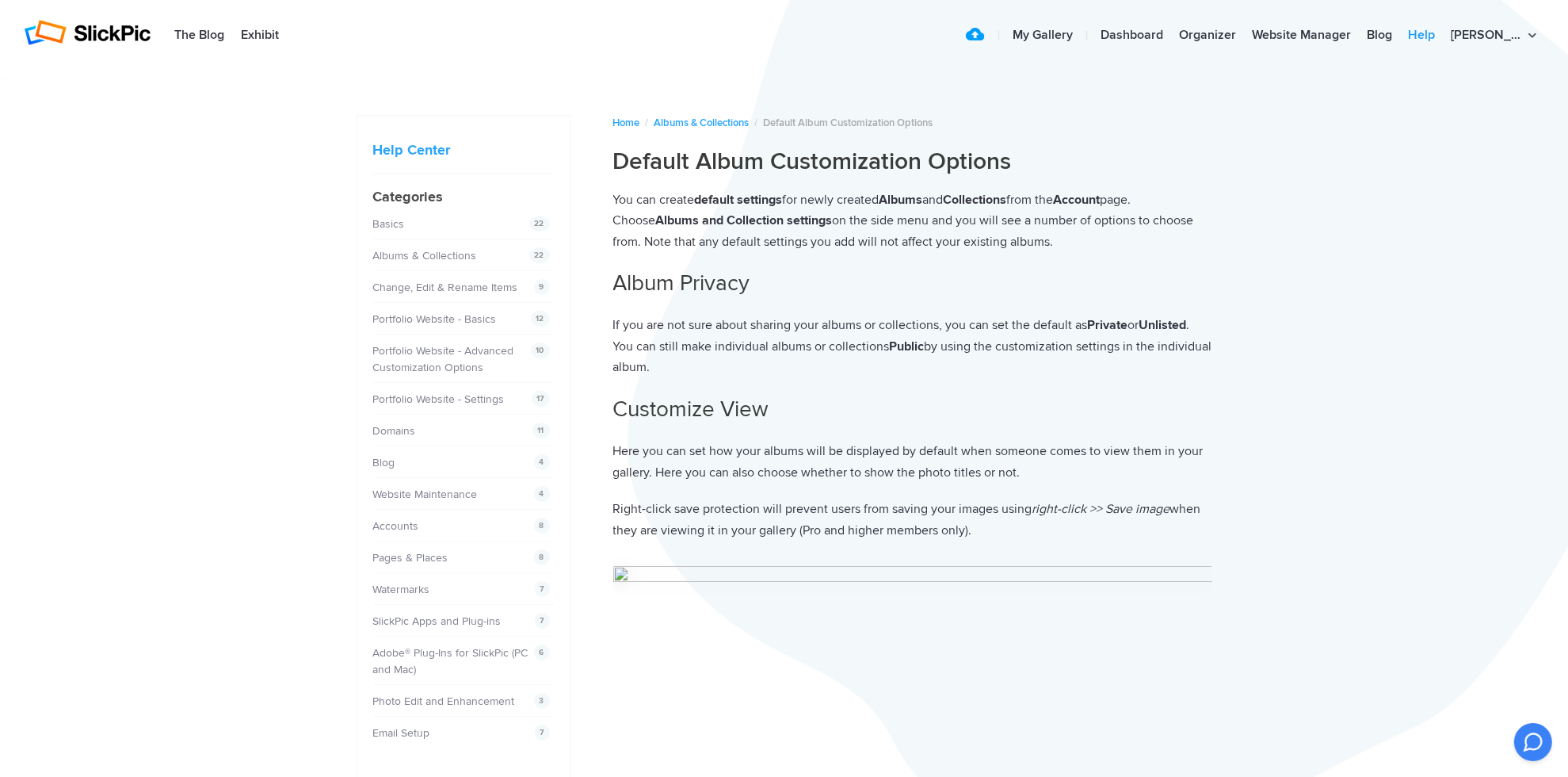
click at [1443, 32] on link "Help" at bounding box center [1421, 35] width 43 height 32
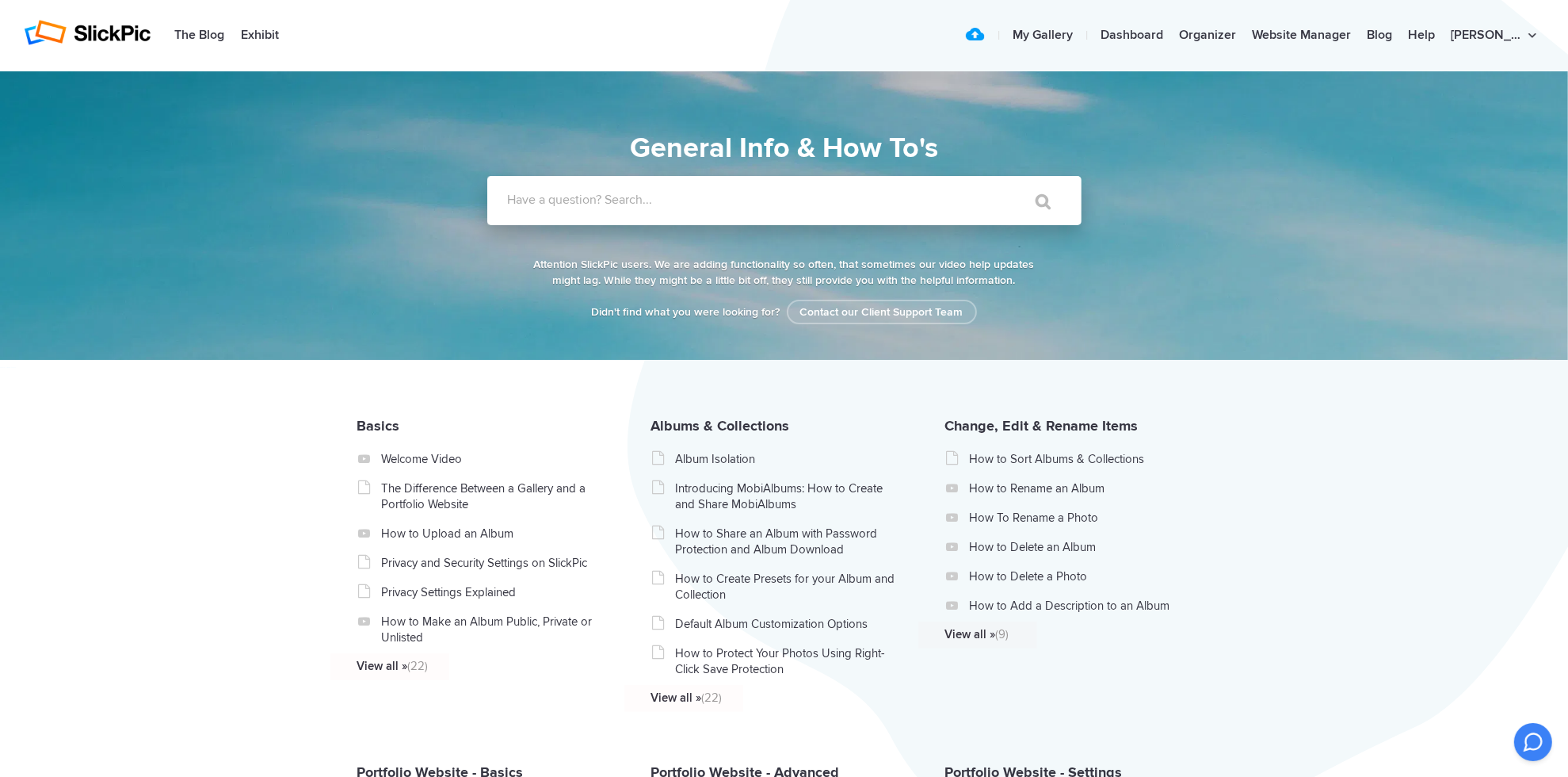
click at [554, 202] on label "Have a question? Search..." at bounding box center [805, 199] width 595 height 16
click at [554, 202] on input "Have a question? Search..." at bounding box center [751, 200] width 529 height 49
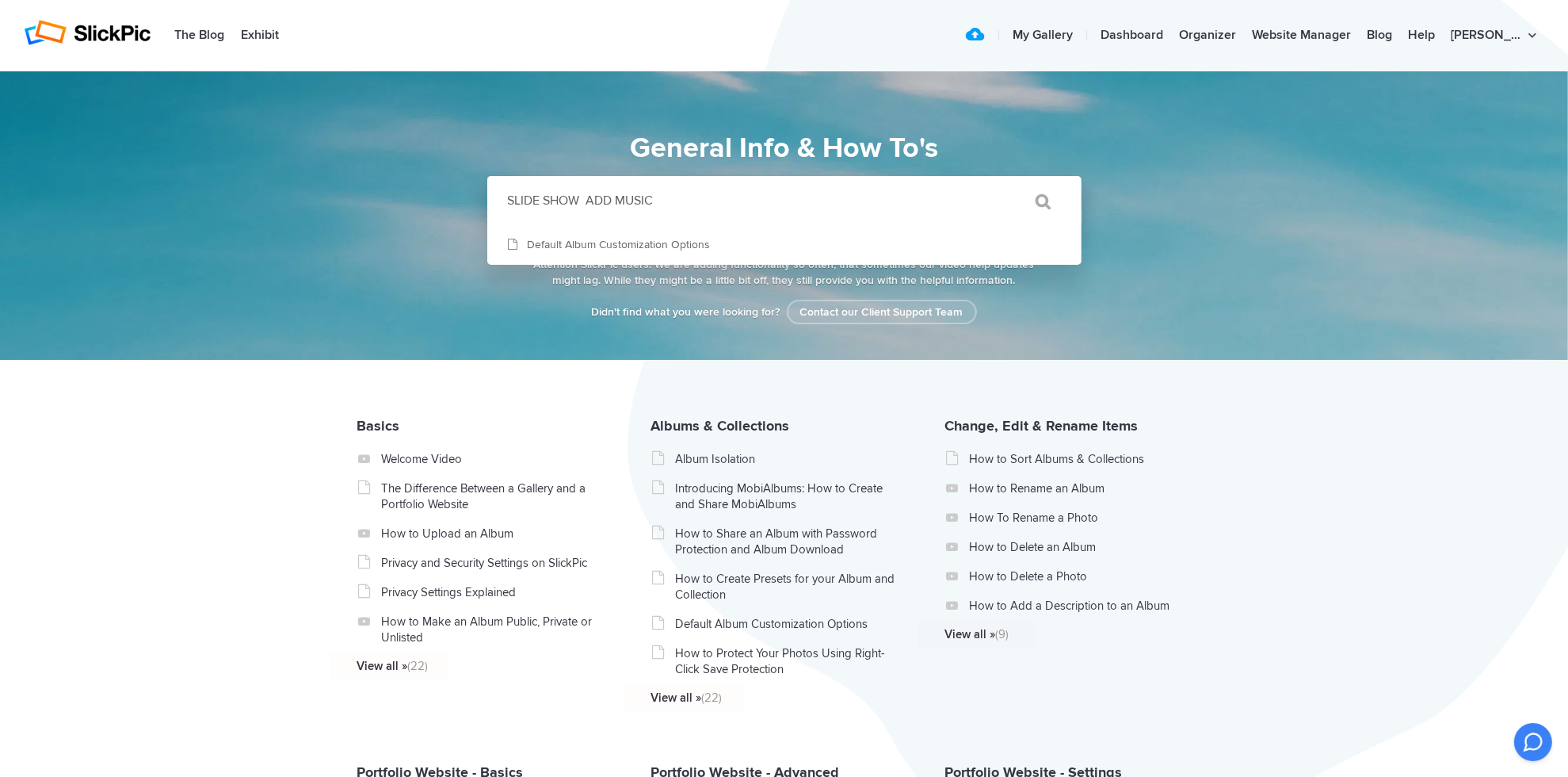
type input "SLIDE SHOW ADD MUSIC"
click at [1042, 197] on input "" at bounding box center [1036, 201] width 66 height 38
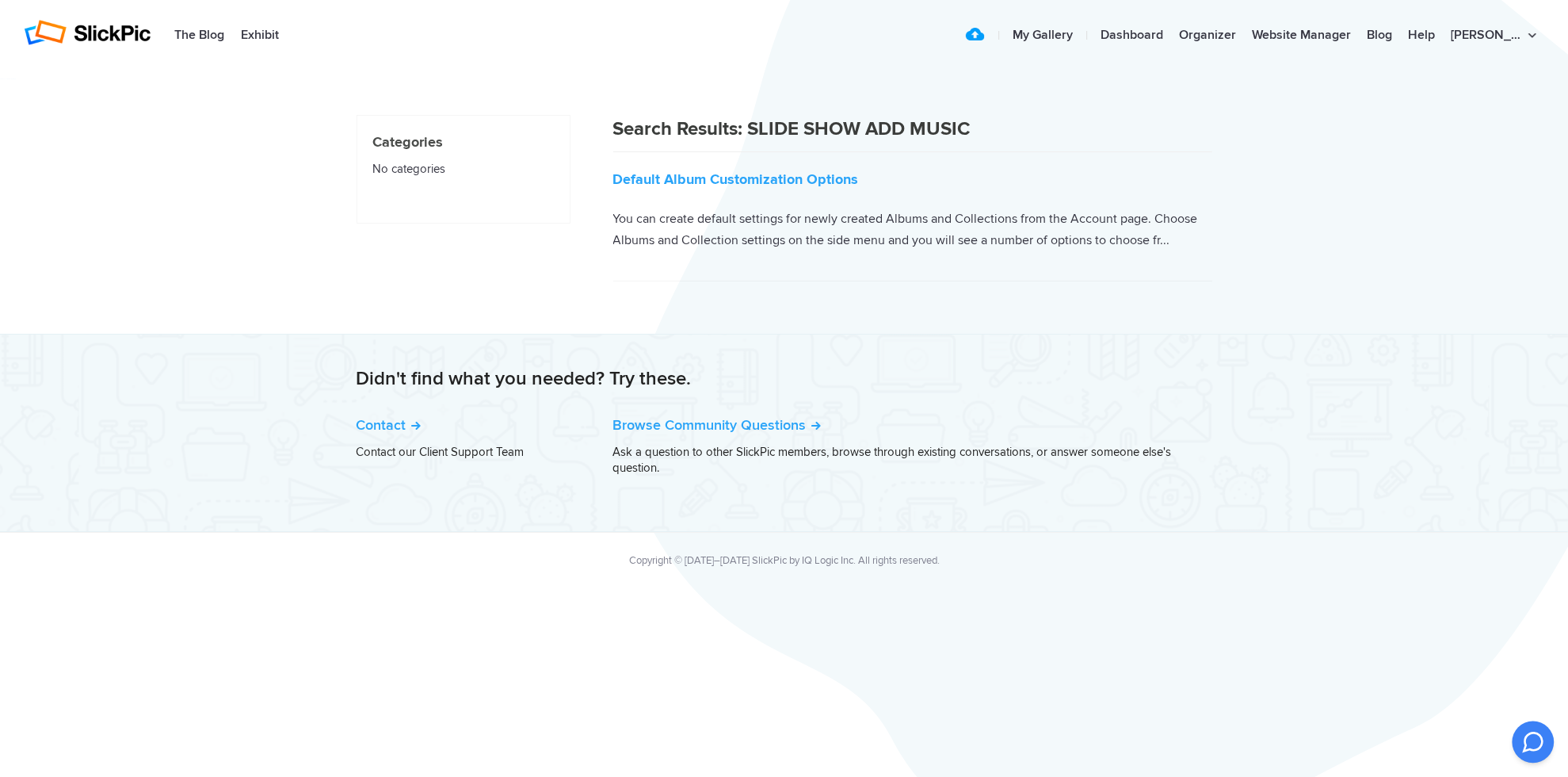
click at [1531, 732] on icon at bounding box center [1533, 742] width 25 height 25
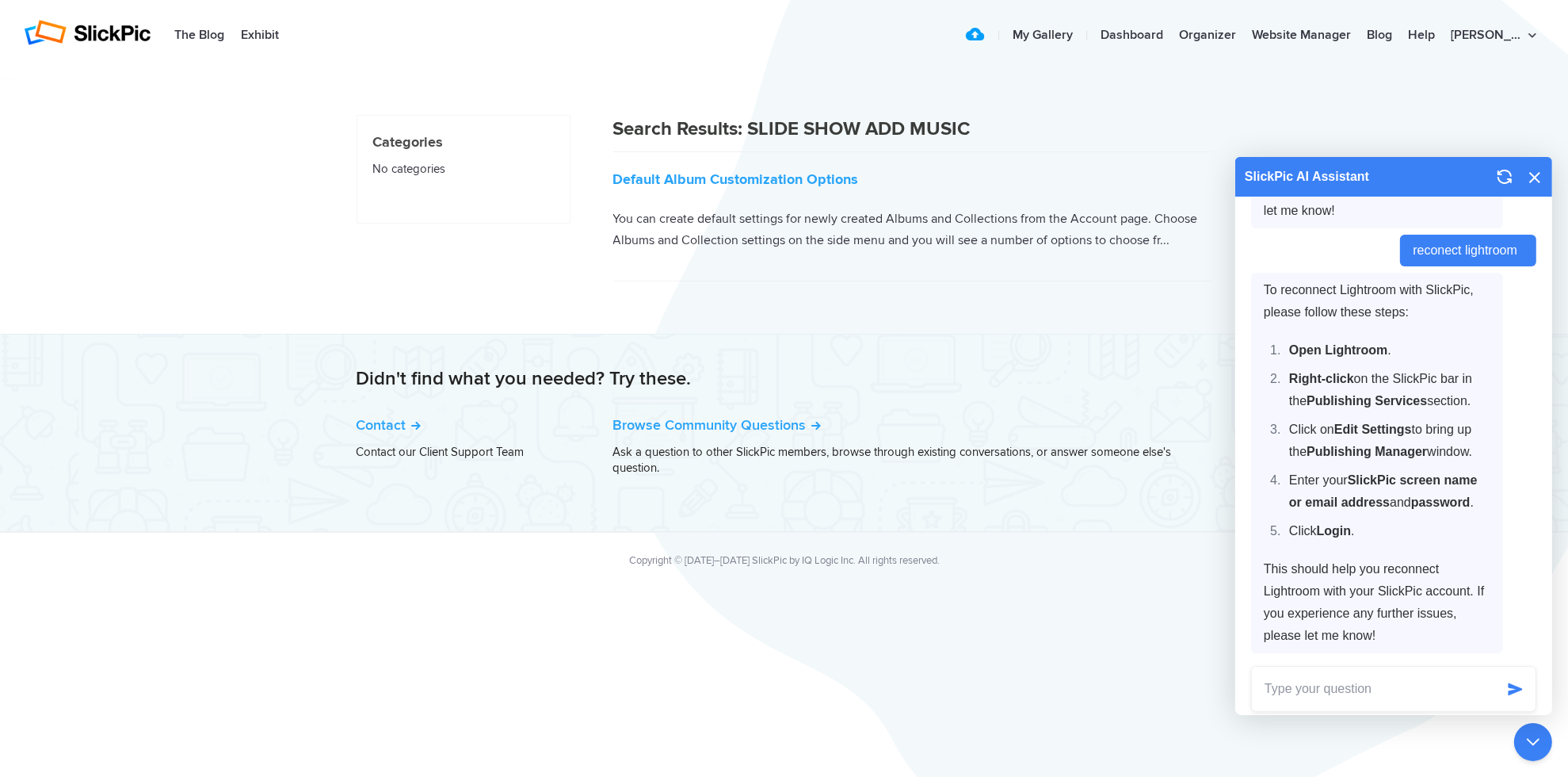
scroll to position [3500, 0]
click at [1288, 692] on textarea at bounding box center [1373, 689] width 244 height 45
type textarea "ADD MUSIC TO SLIDE SHOW"
click at [1516, 685] on icon "button" at bounding box center [1516, 689] width 15 height 15
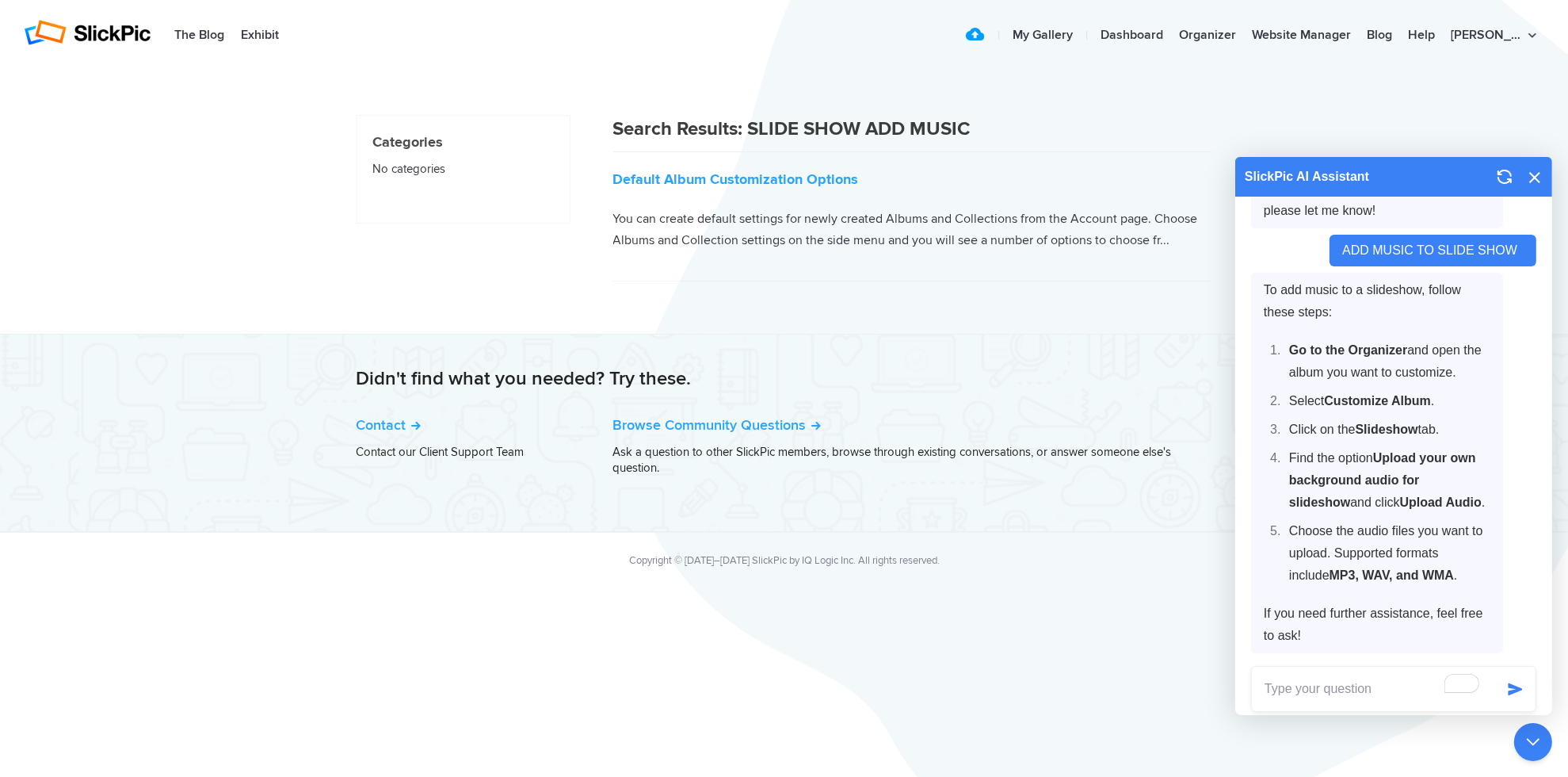
scroll to position [3925, 0]
click at [1244, 31] on link "Organizer" at bounding box center [1208, 35] width 73 height 32
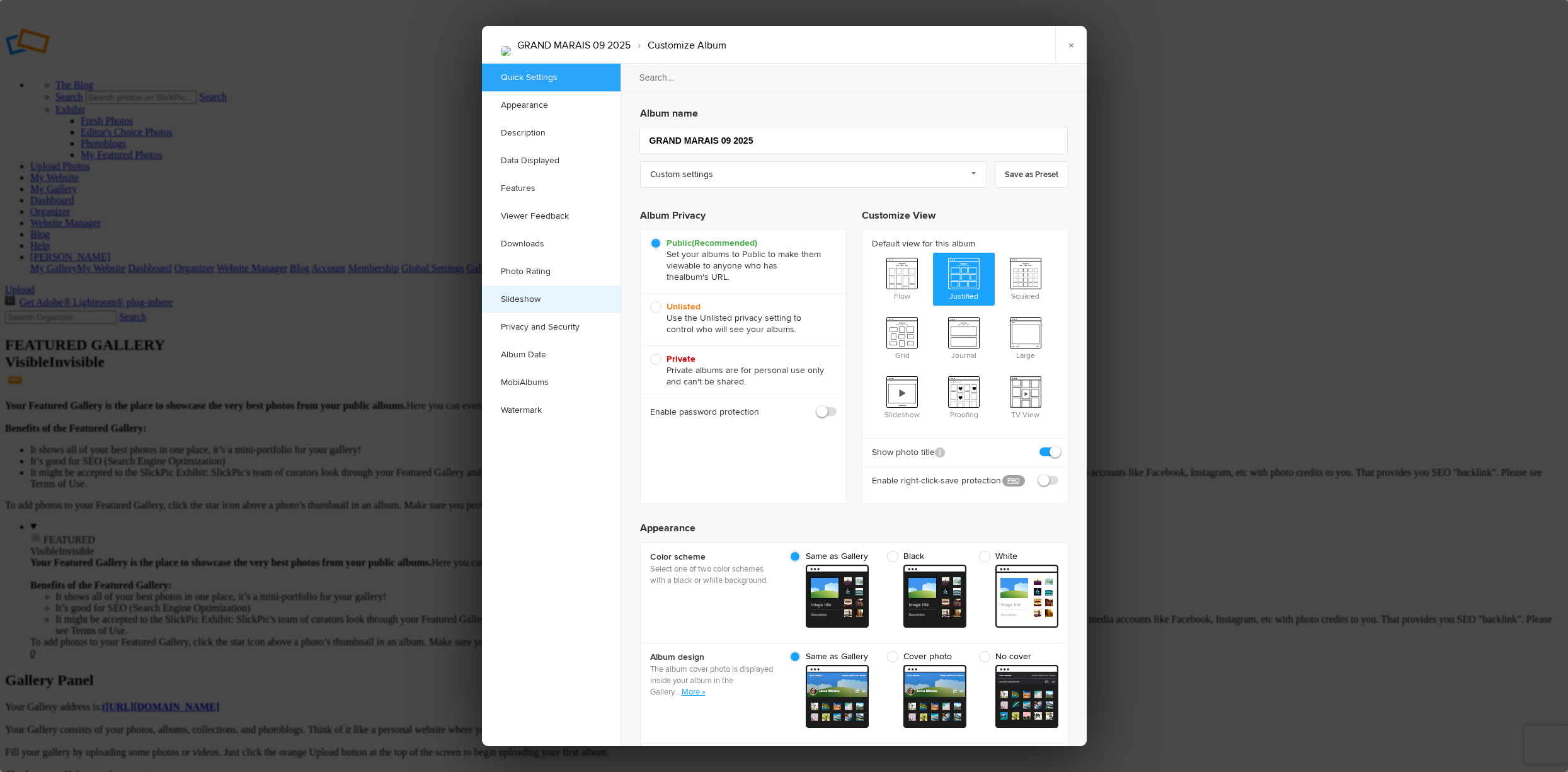
click at [525, 295] on link "Slideshow" at bounding box center [551, 299] width 139 height 27
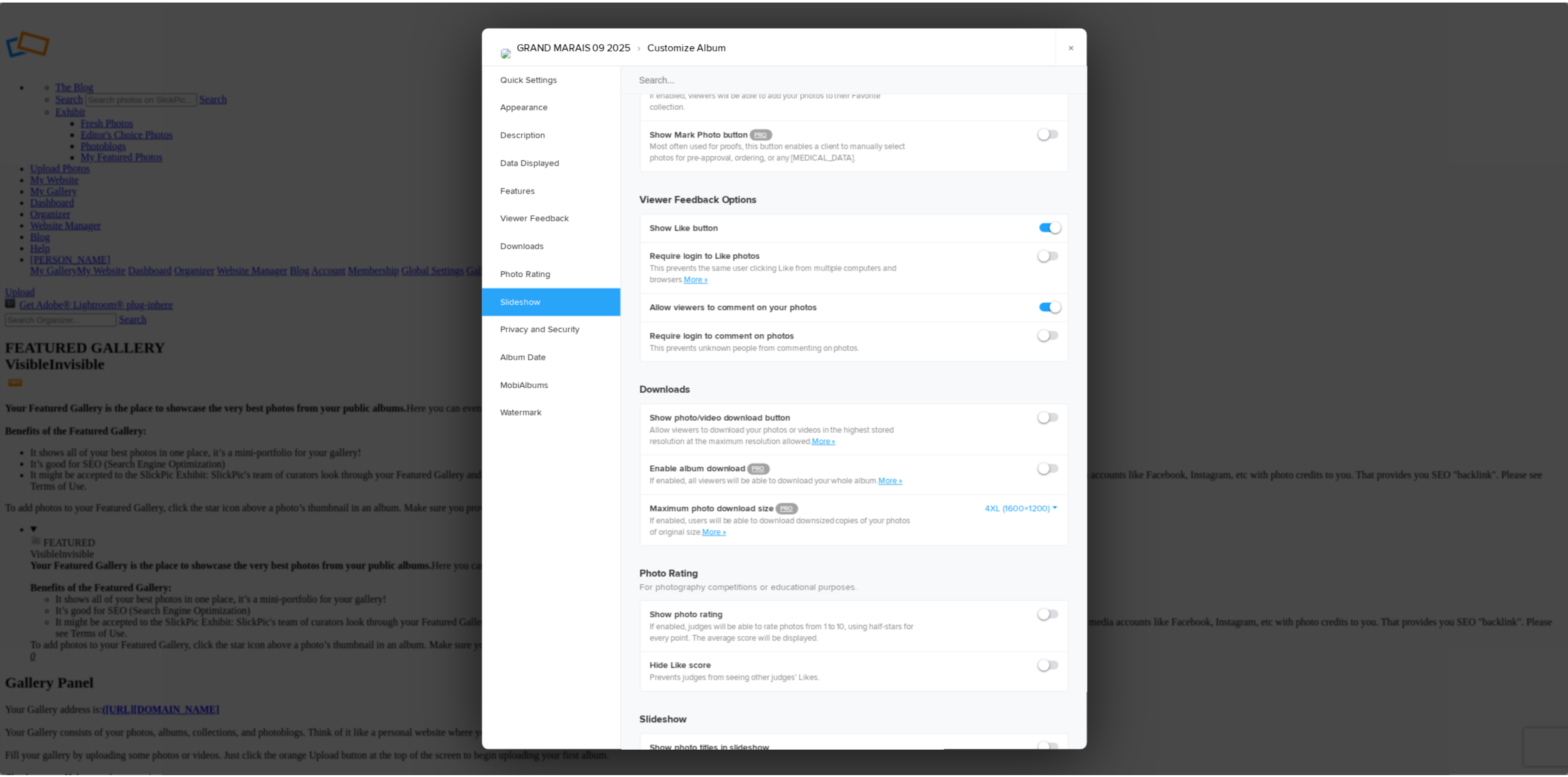
scroll to position [2298, 0]
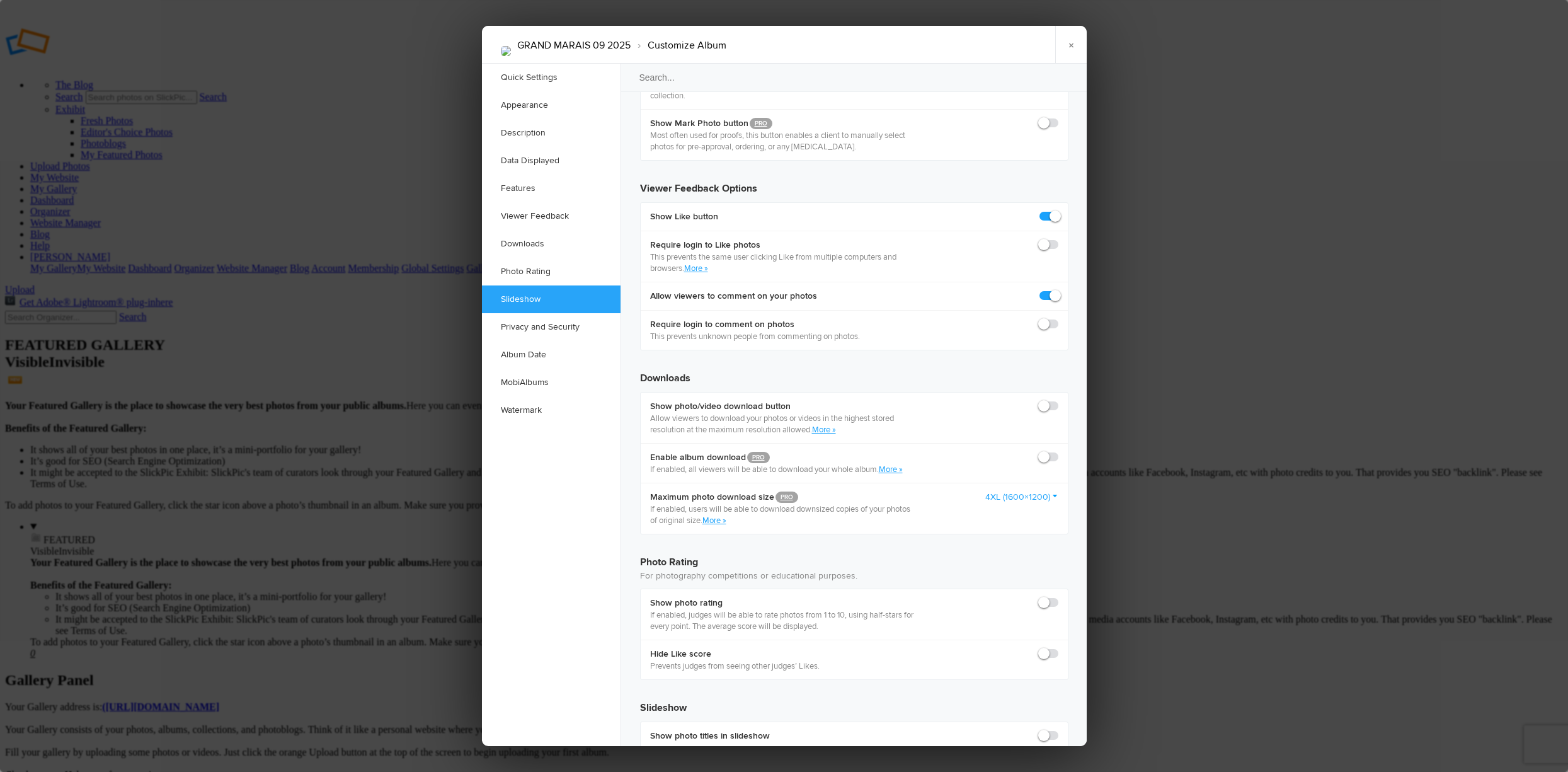
drag, startPoint x: 1071, startPoint y: 48, endPoint x: 903, endPoint y: 67, distance: 169.1
click at [903, 67] on div "GRAND MARAIS 09 2025 › Customize Album × Saving Saved Quick Settings Appearance…" at bounding box center [784, 386] width 605 height 721
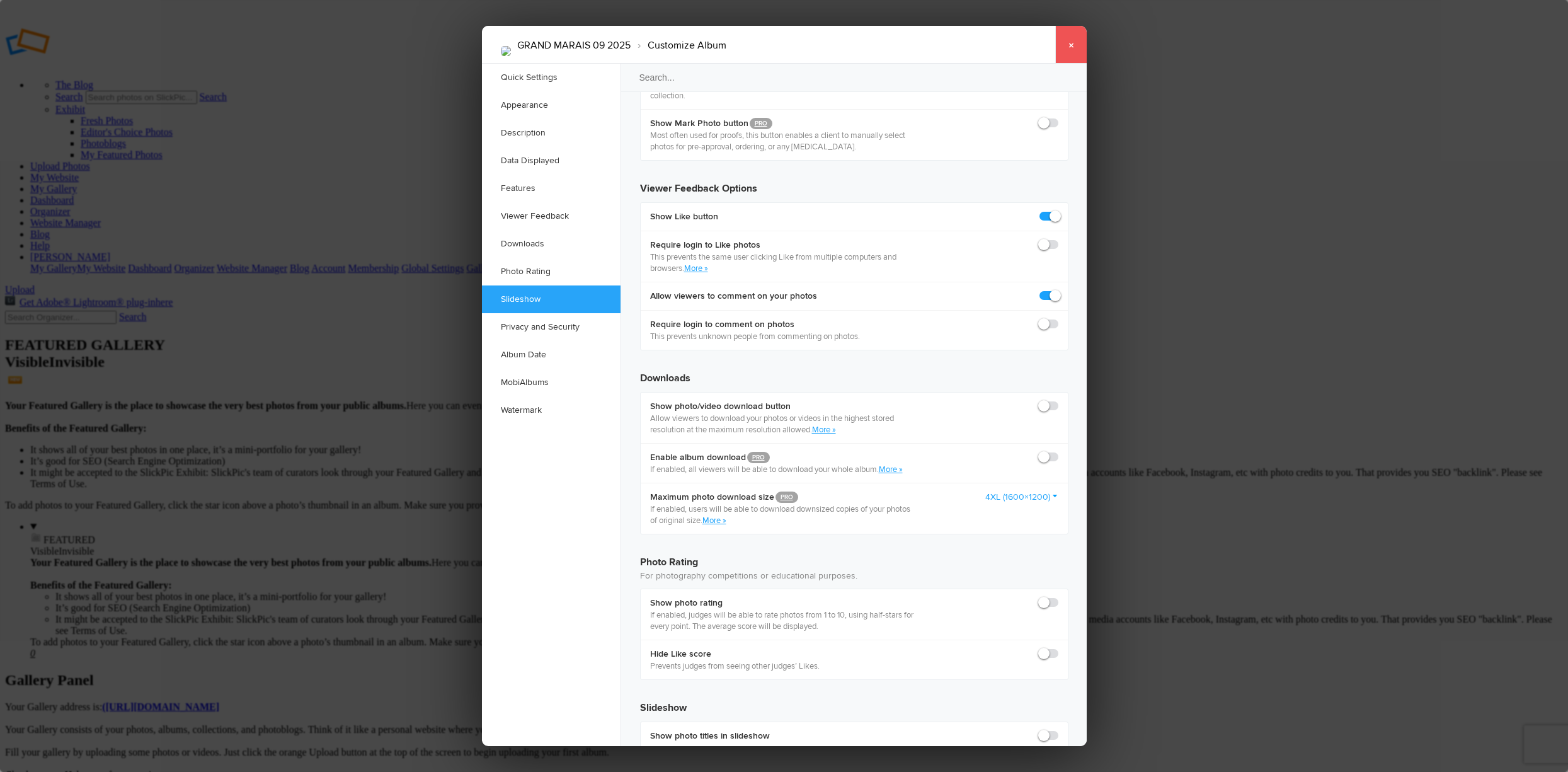
click at [1063, 42] on link "×" at bounding box center [1071, 45] width 31 height 38
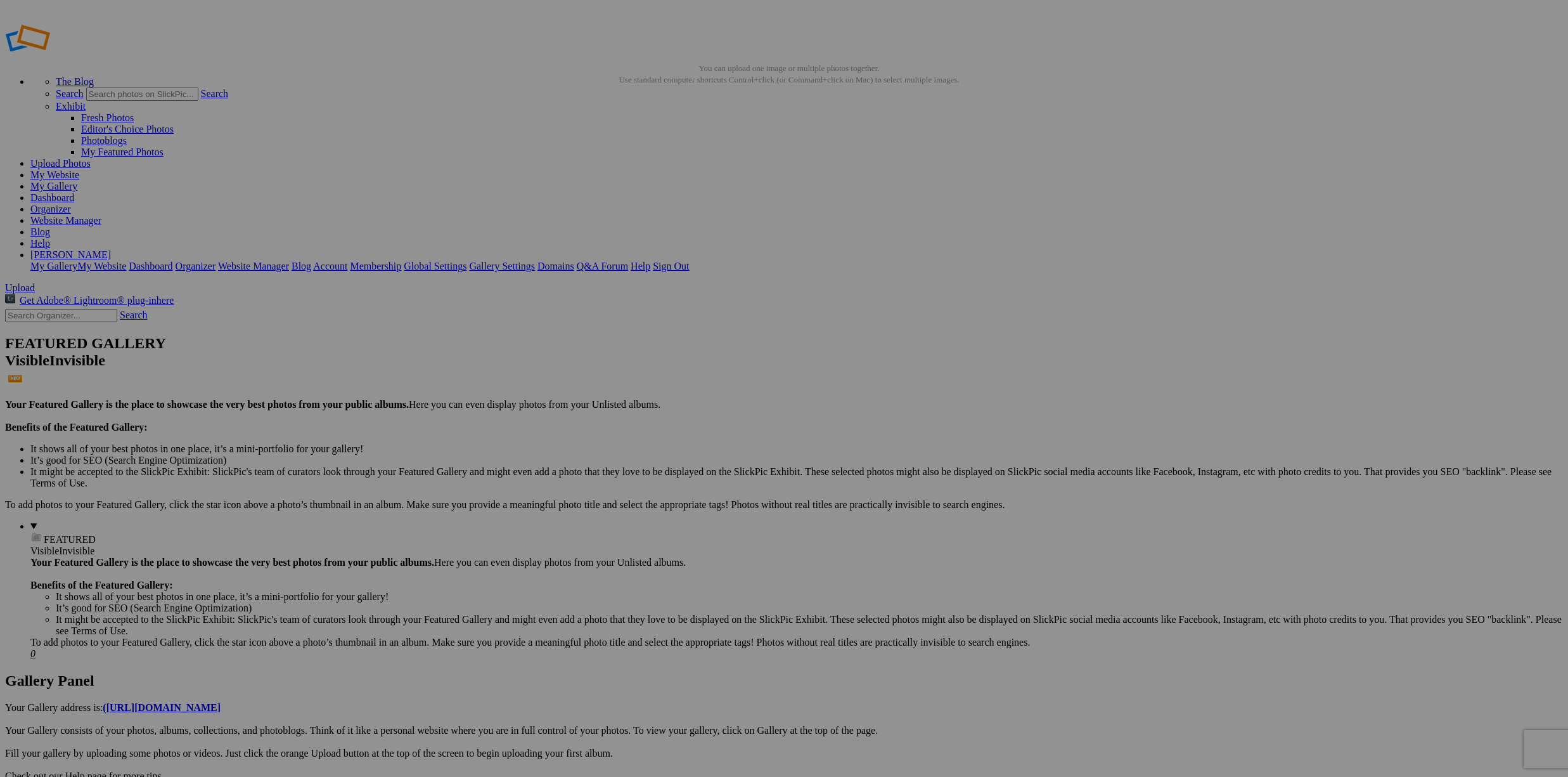
scroll to position [0, 0]
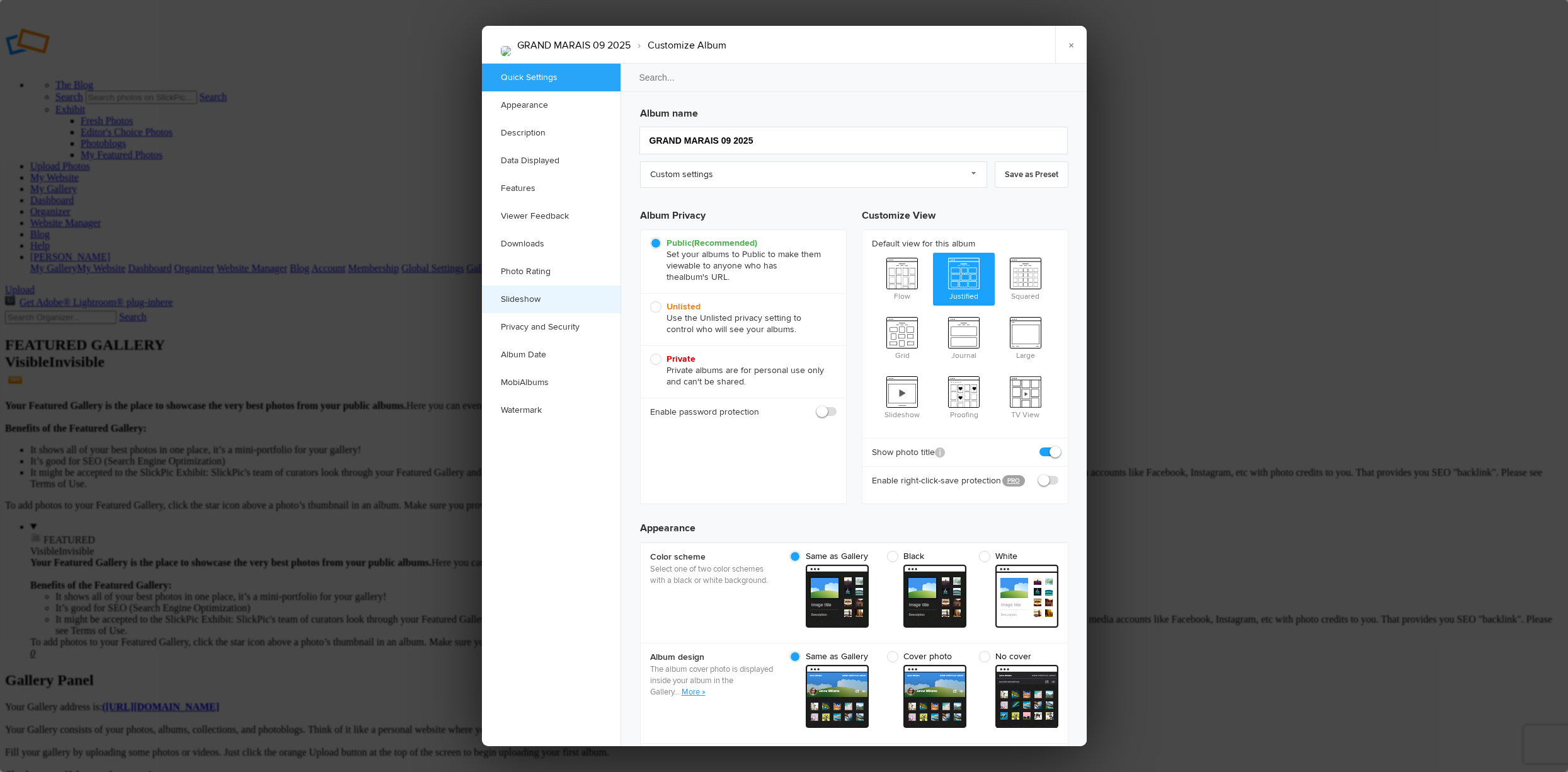
click at [537, 292] on link "Slideshow" at bounding box center [551, 299] width 139 height 27
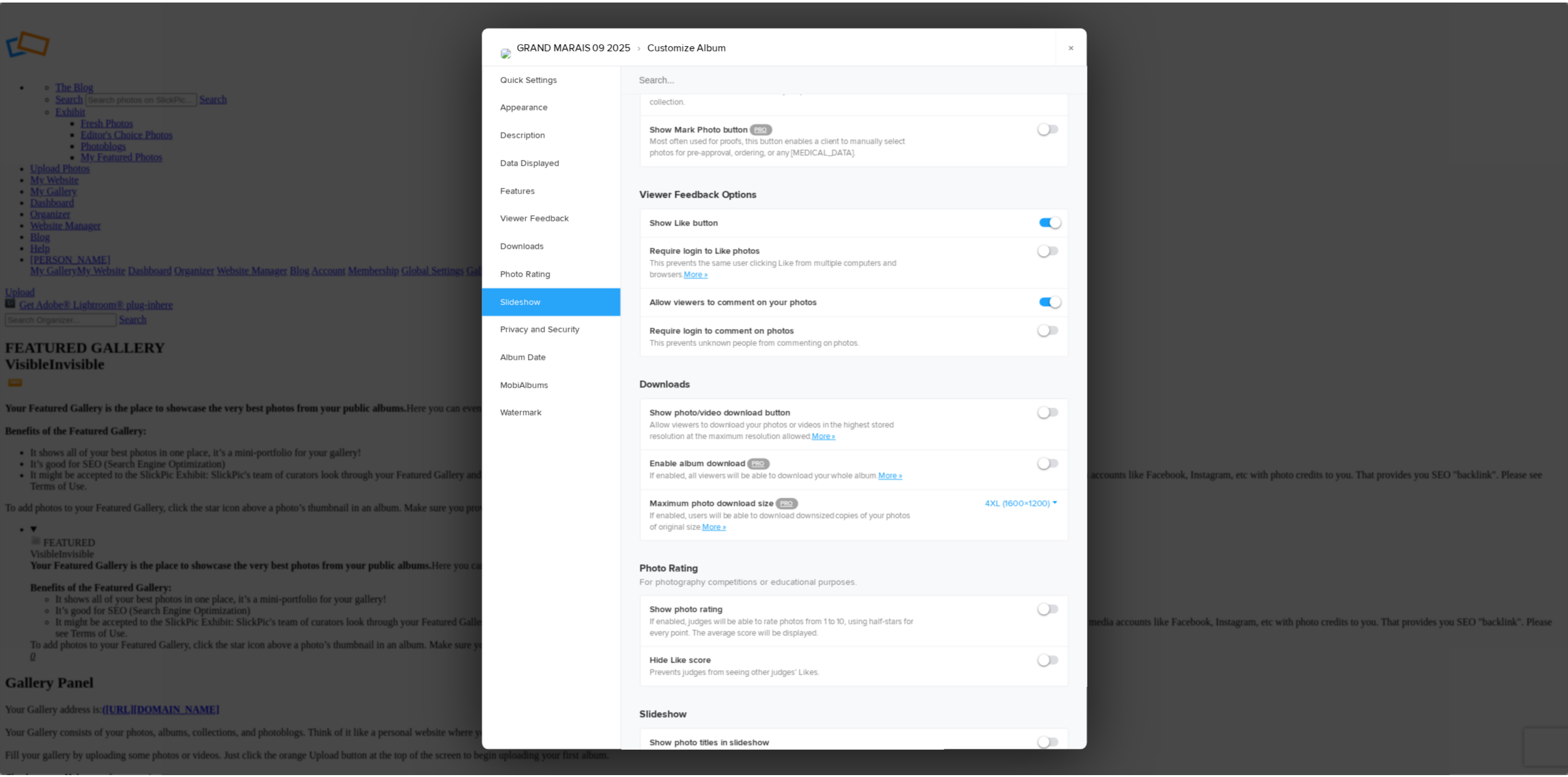
scroll to position [2298, 0]
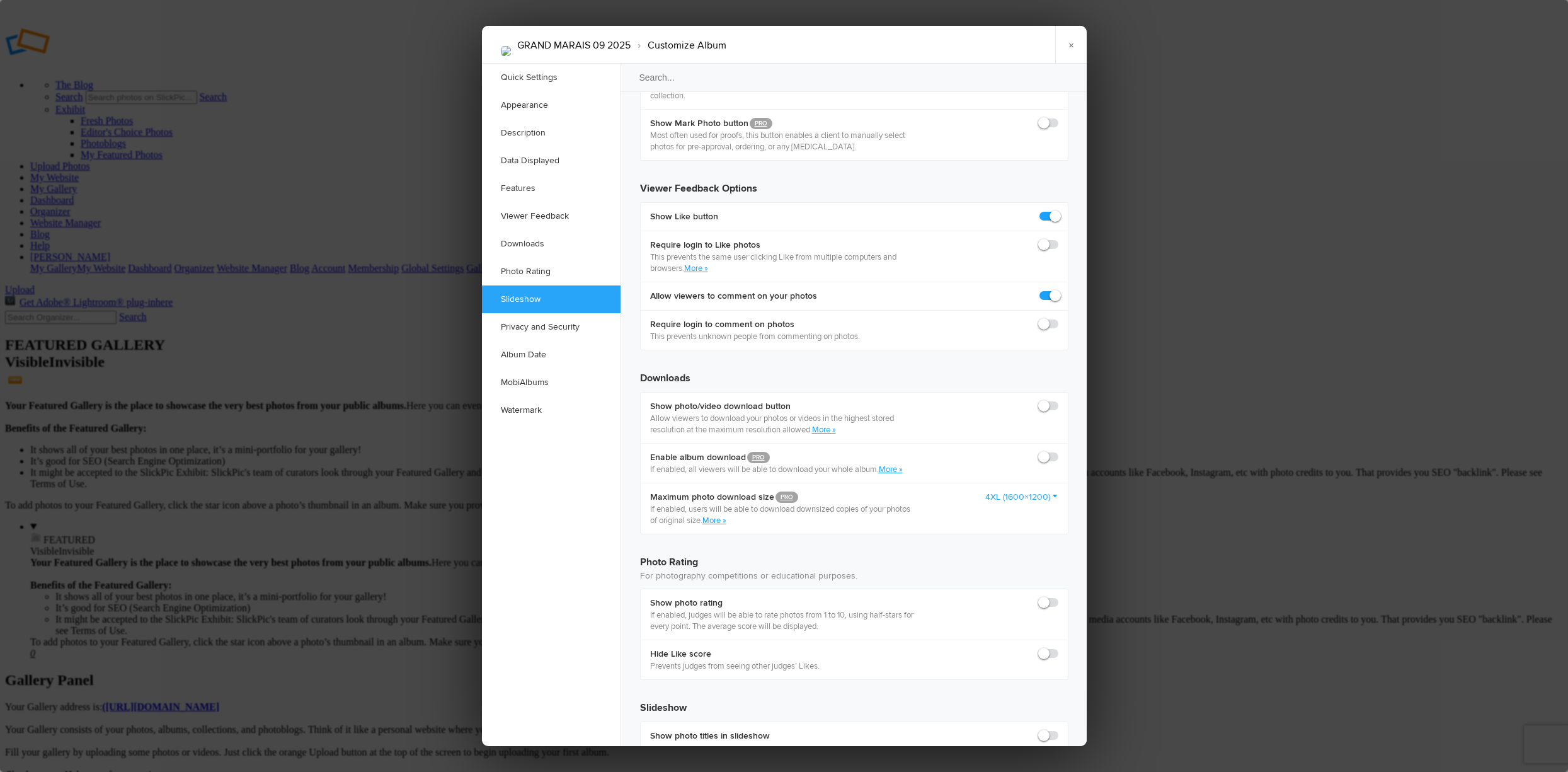
click at [1071, 42] on link "×" at bounding box center [1071, 45] width 31 height 38
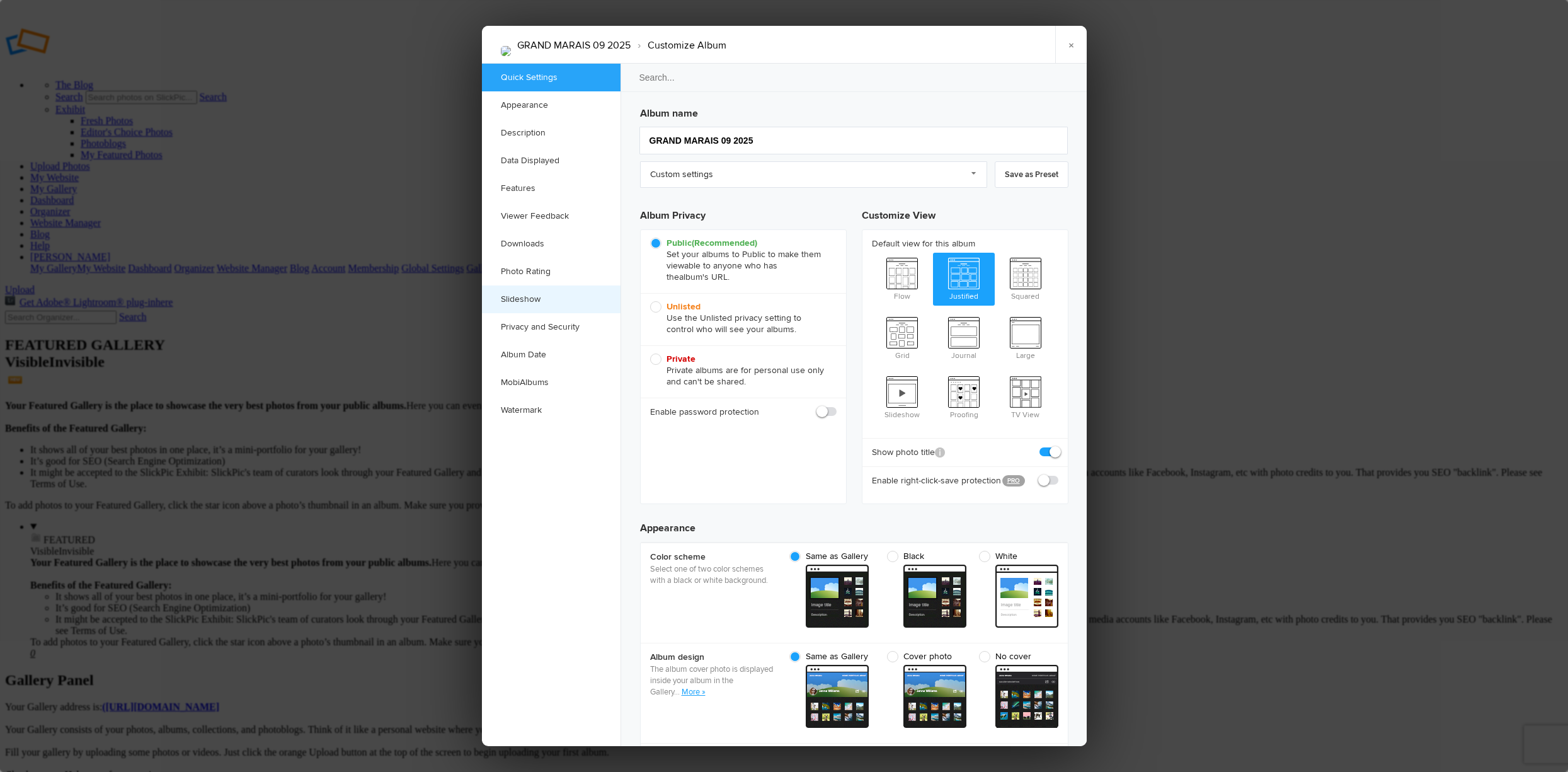
click at [529, 295] on link "Slideshow" at bounding box center [551, 299] width 139 height 27
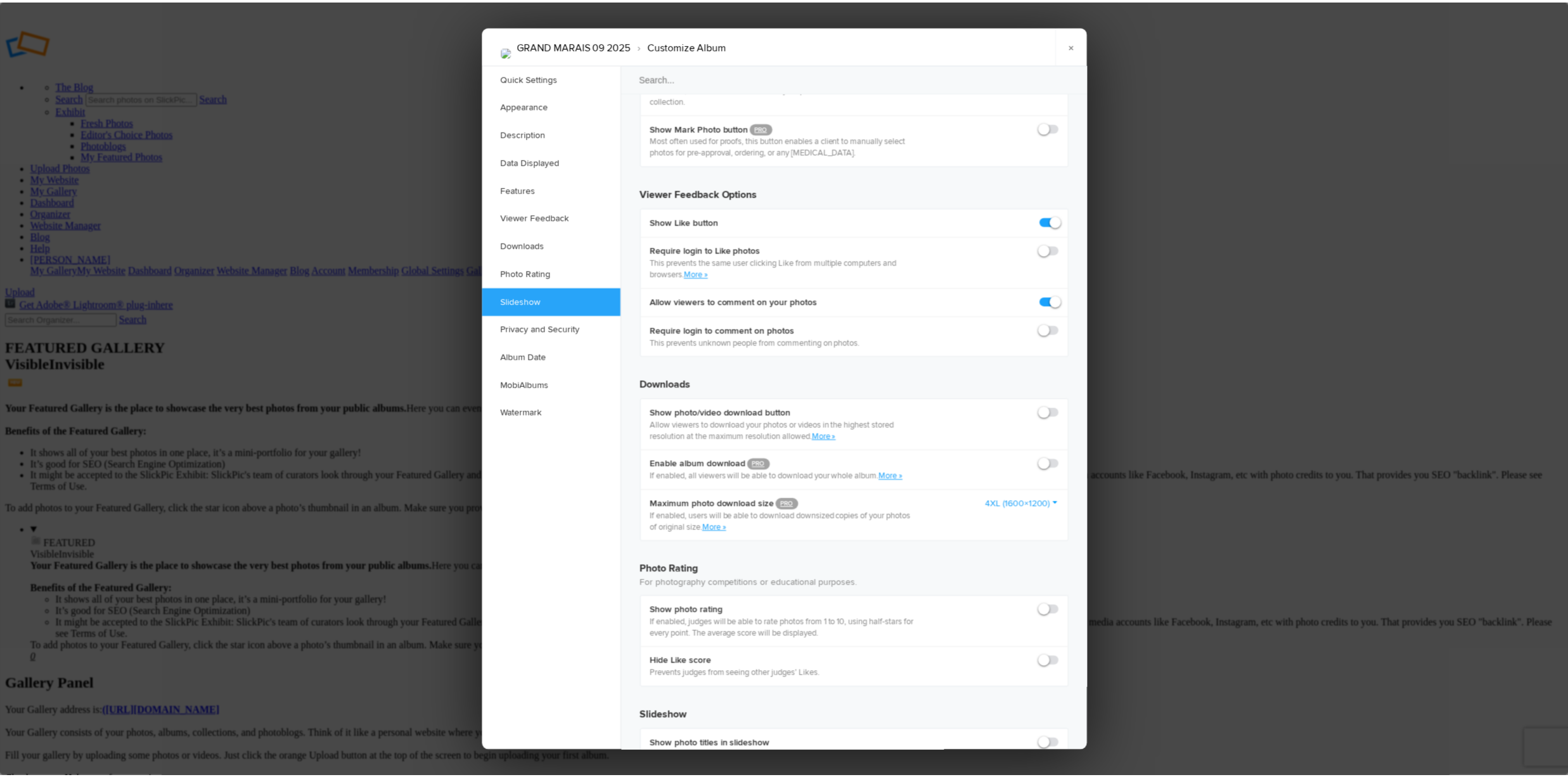
scroll to position [2298, 0]
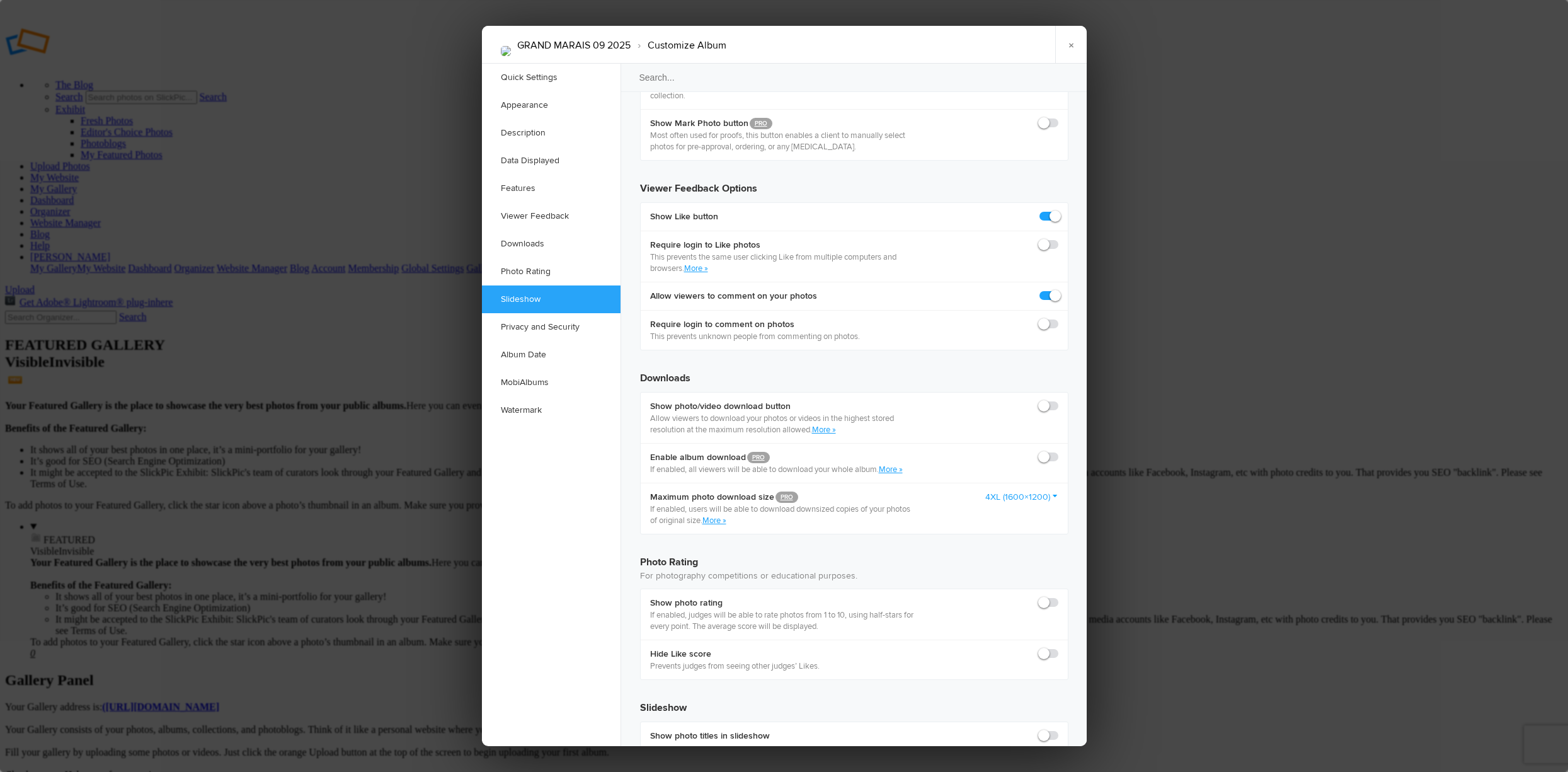
click at [1071, 39] on link "×" at bounding box center [1071, 45] width 31 height 38
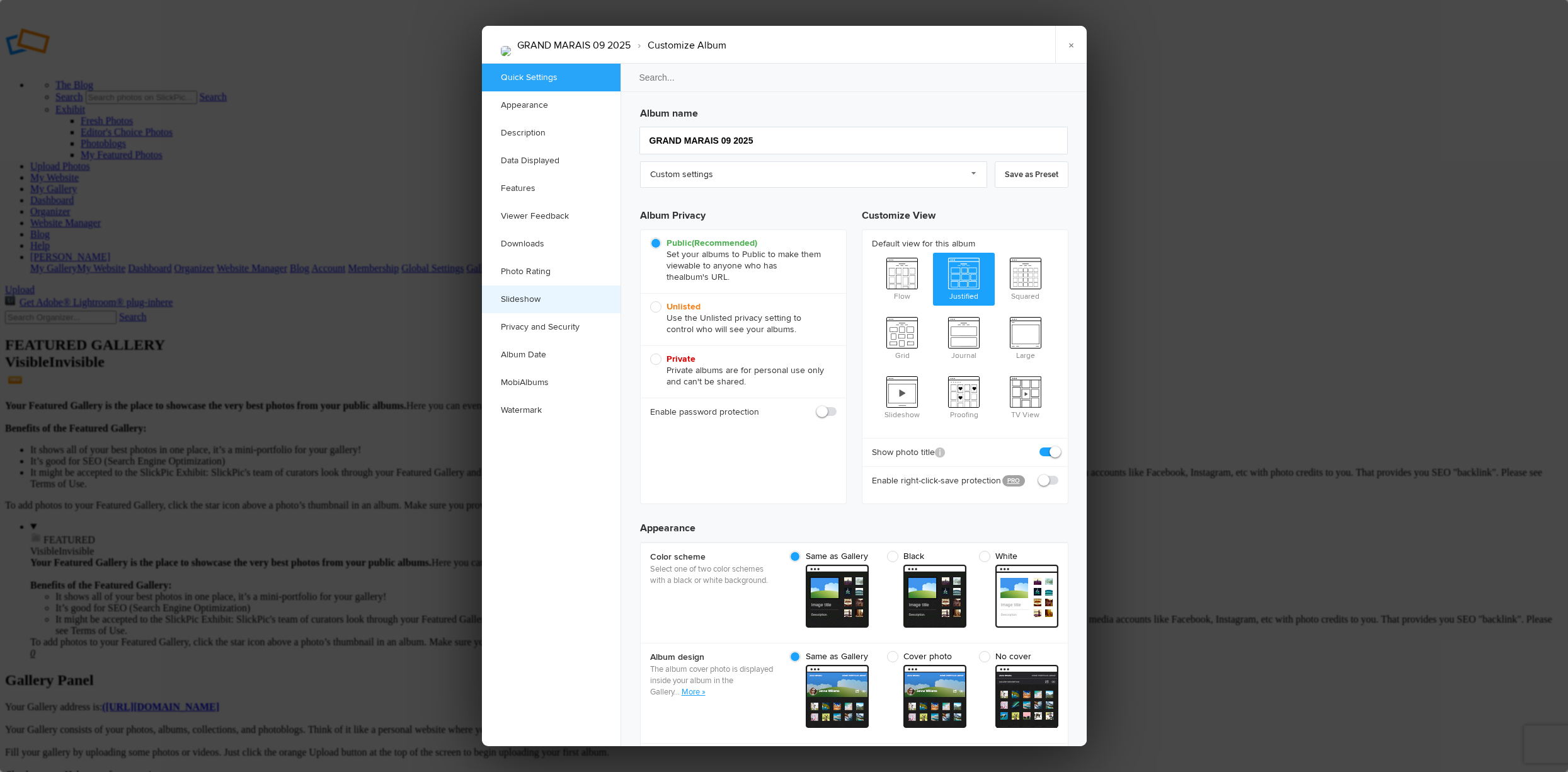
click at [524, 297] on link "Slideshow" at bounding box center [551, 299] width 139 height 27
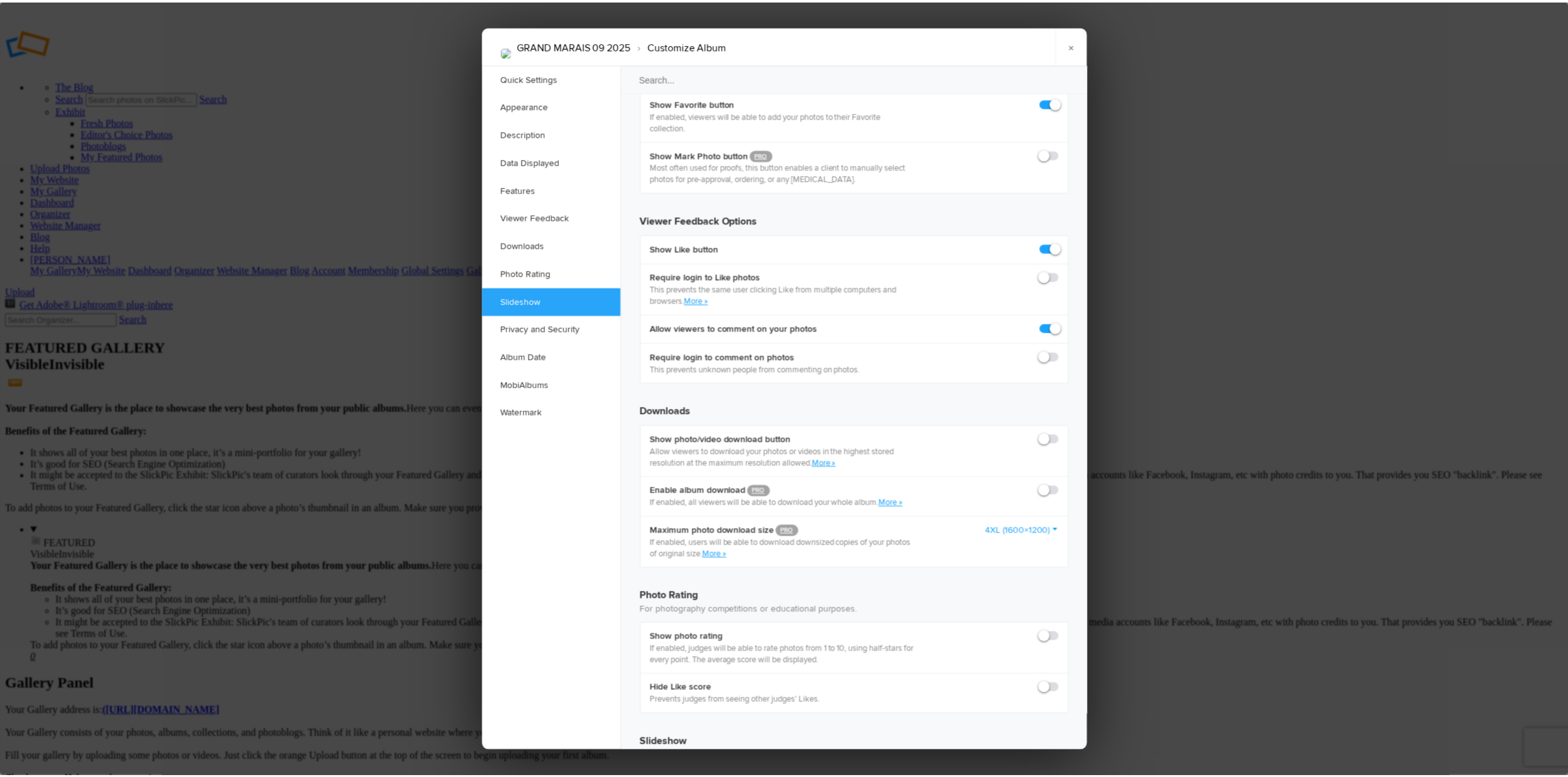
scroll to position [2298, 0]
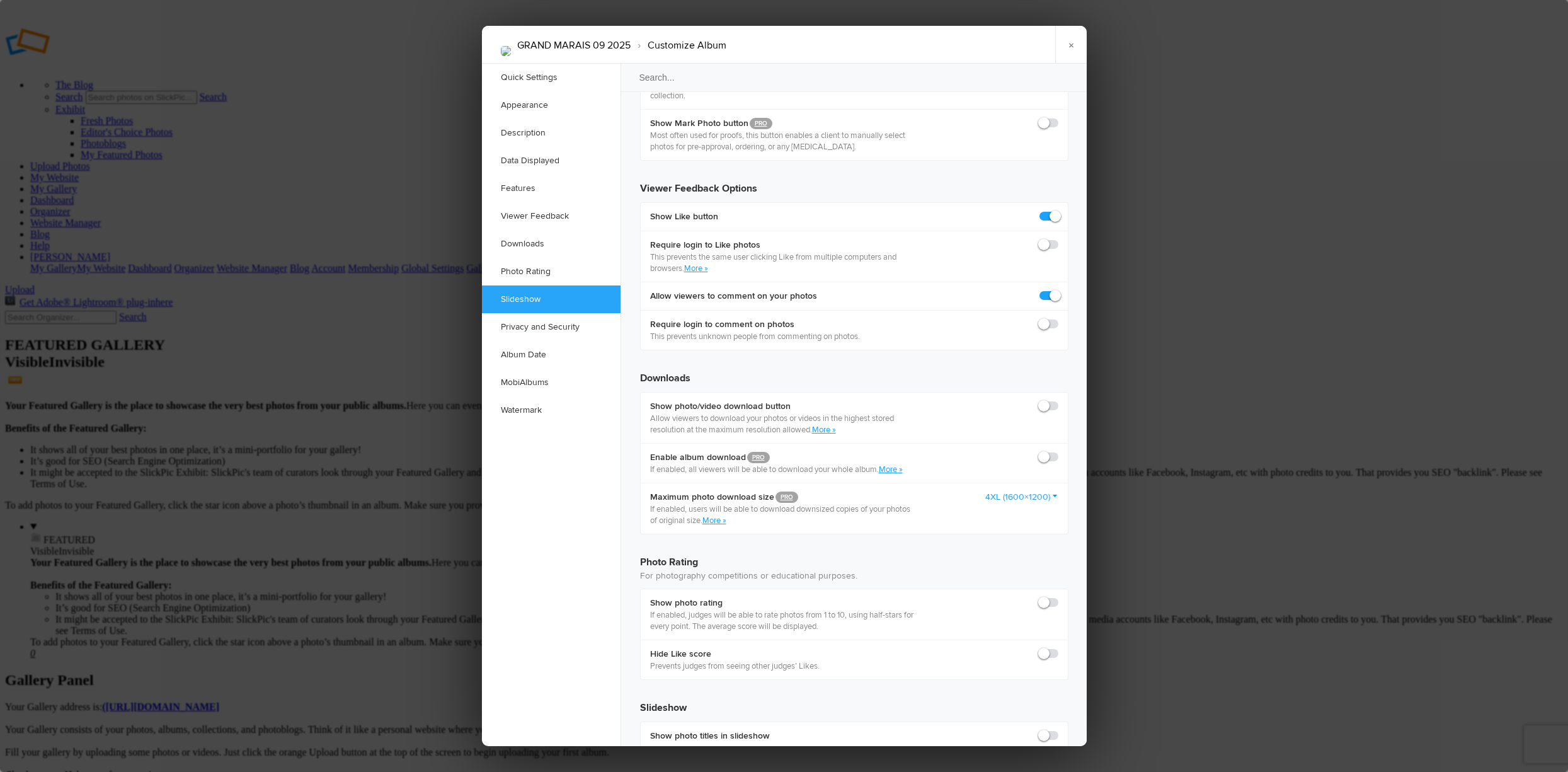
click at [1072, 43] on link "×" at bounding box center [1071, 45] width 31 height 38
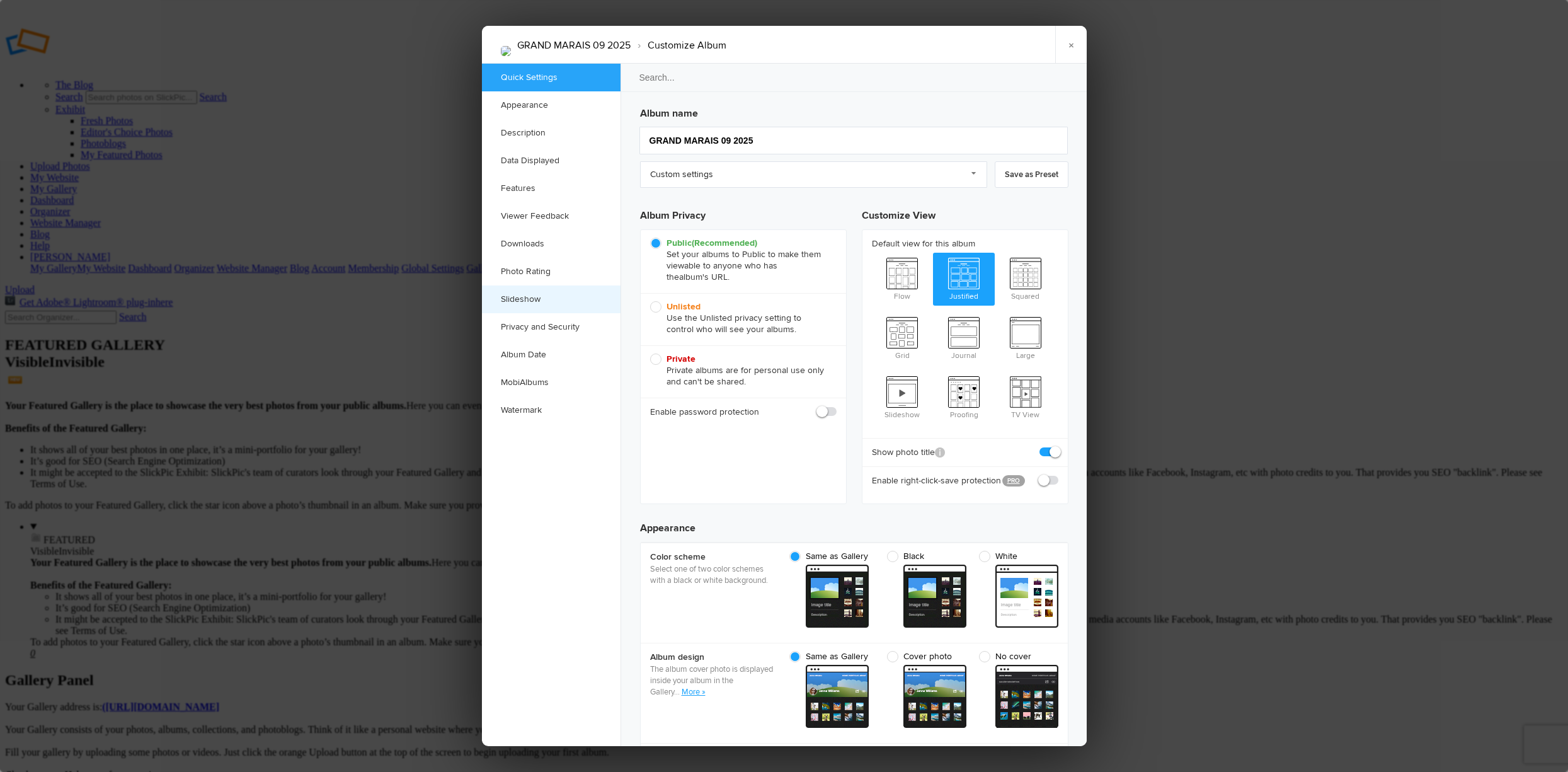
click at [520, 298] on link "Slideshow" at bounding box center [551, 299] width 139 height 27
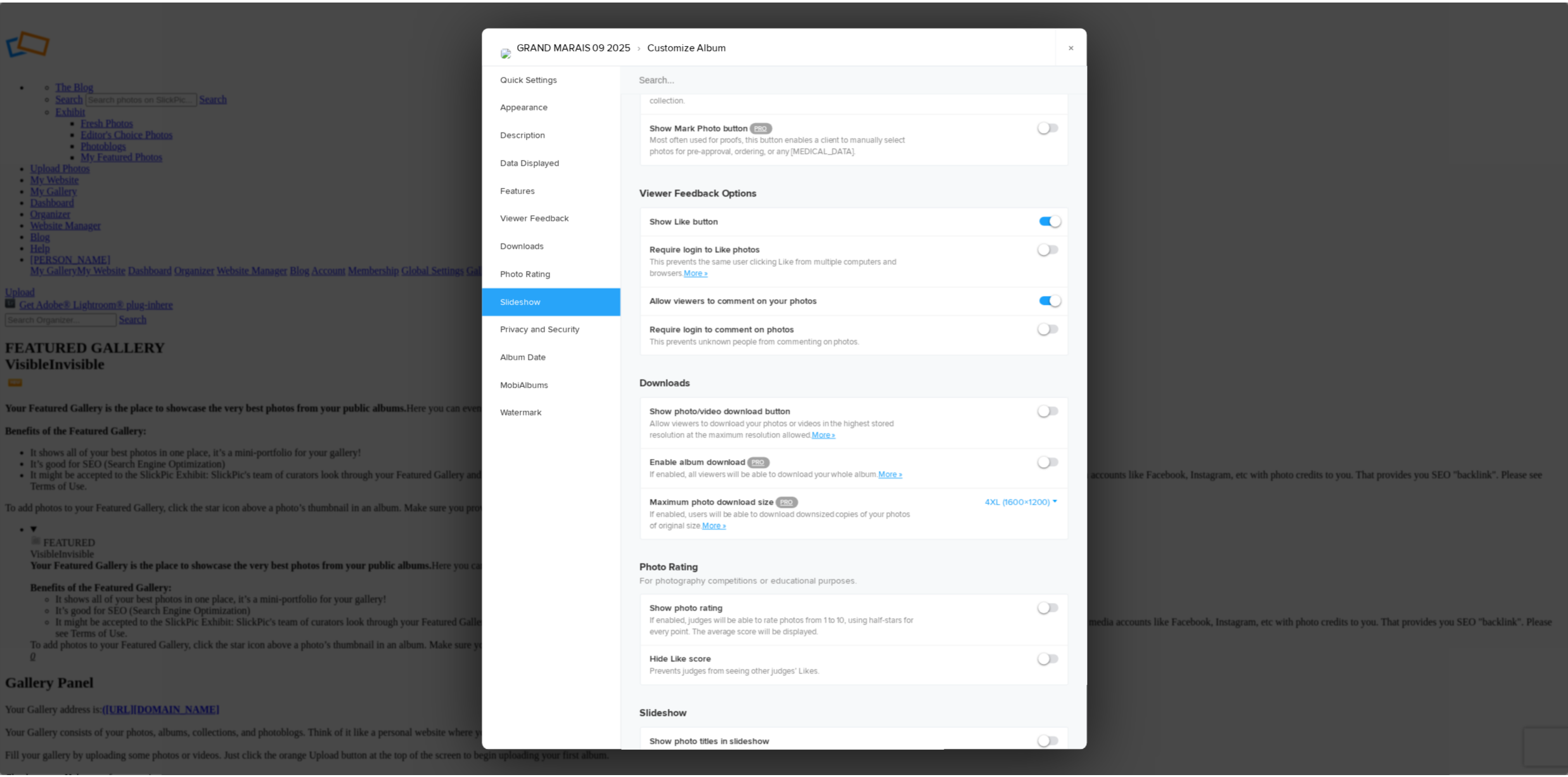
scroll to position [2298, 0]
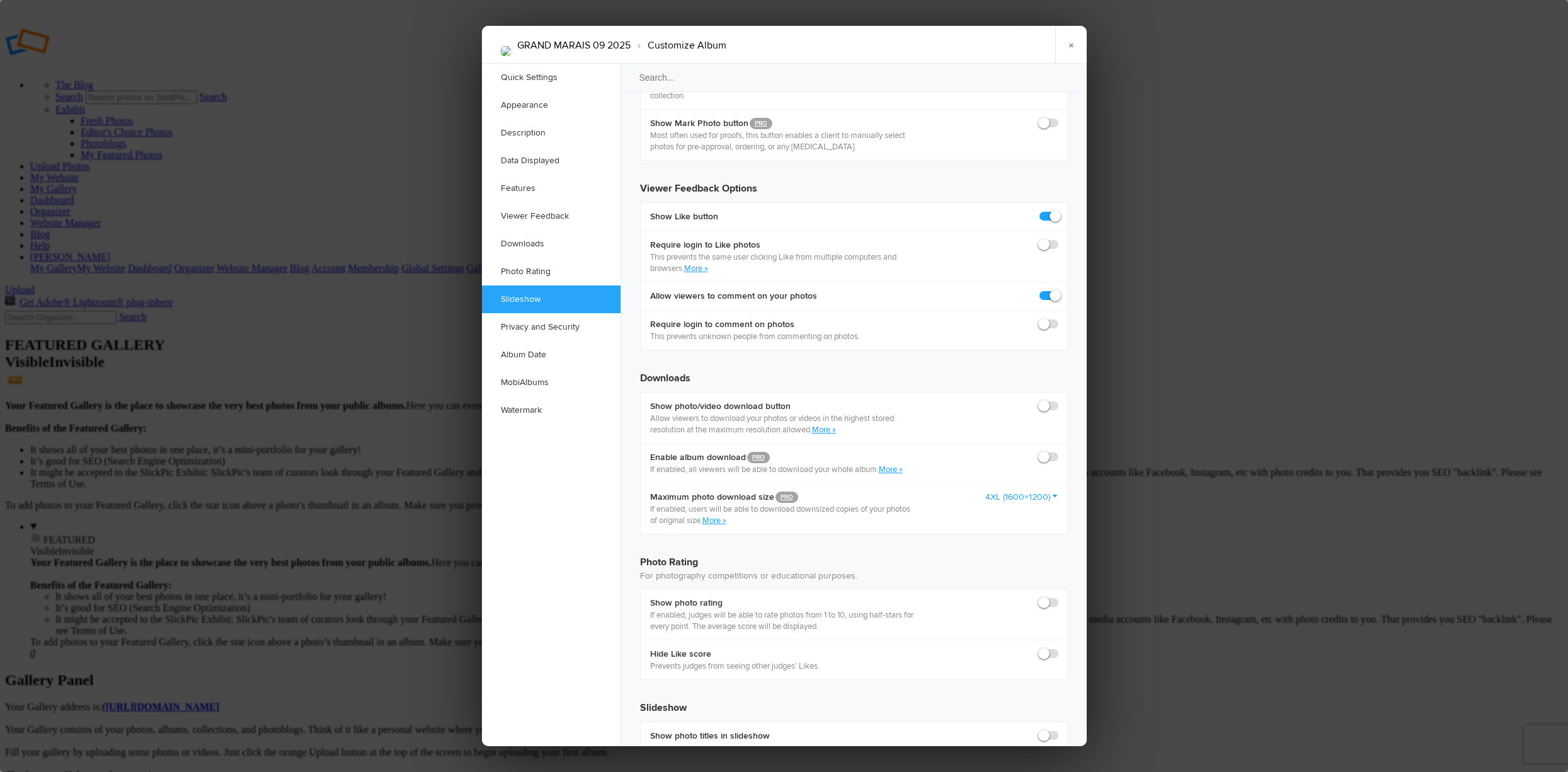
click at [1068, 42] on link "×" at bounding box center [1071, 45] width 31 height 38
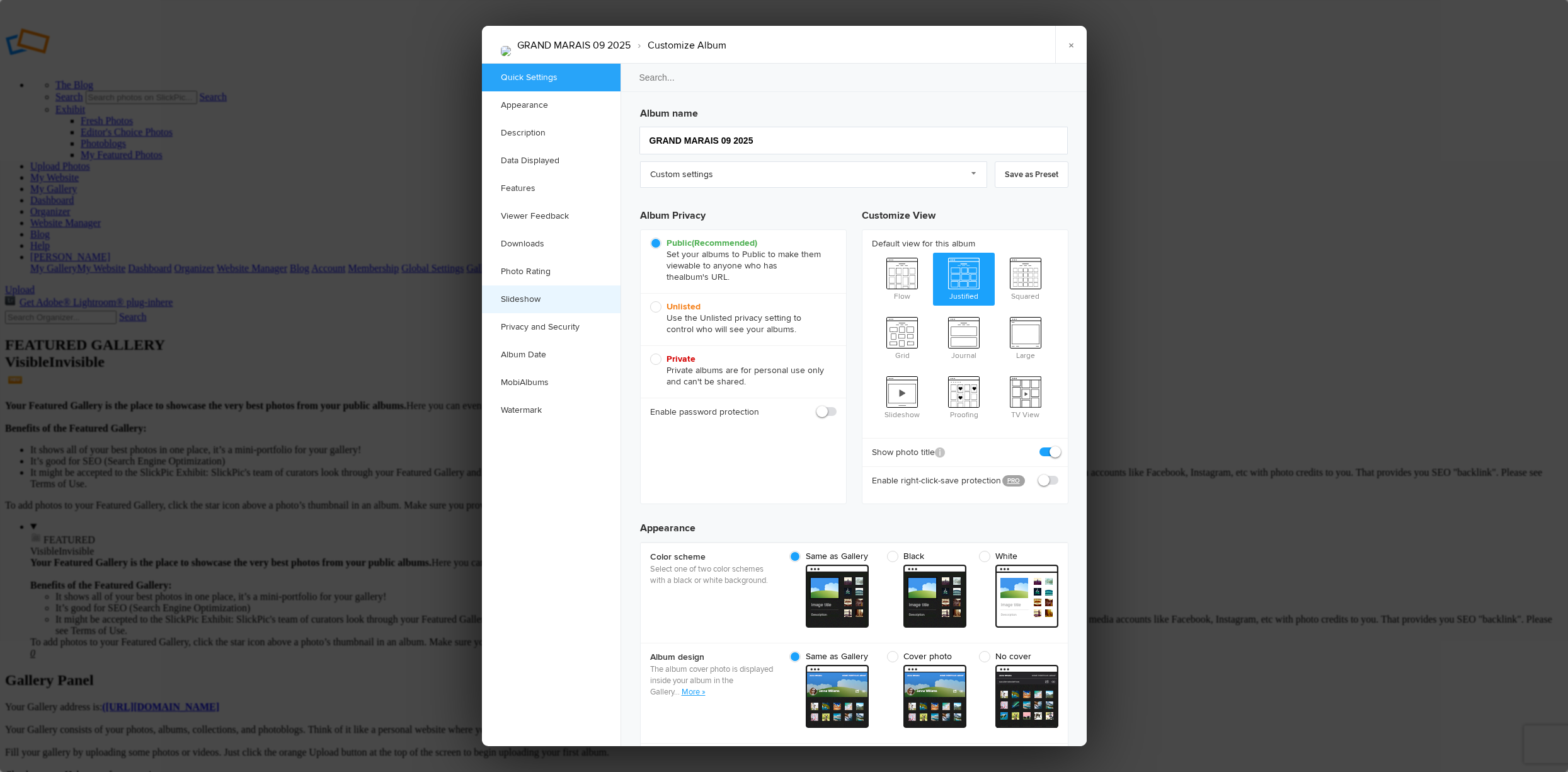
click at [519, 295] on link "Slideshow" at bounding box center [551, 299] width 139 height 27
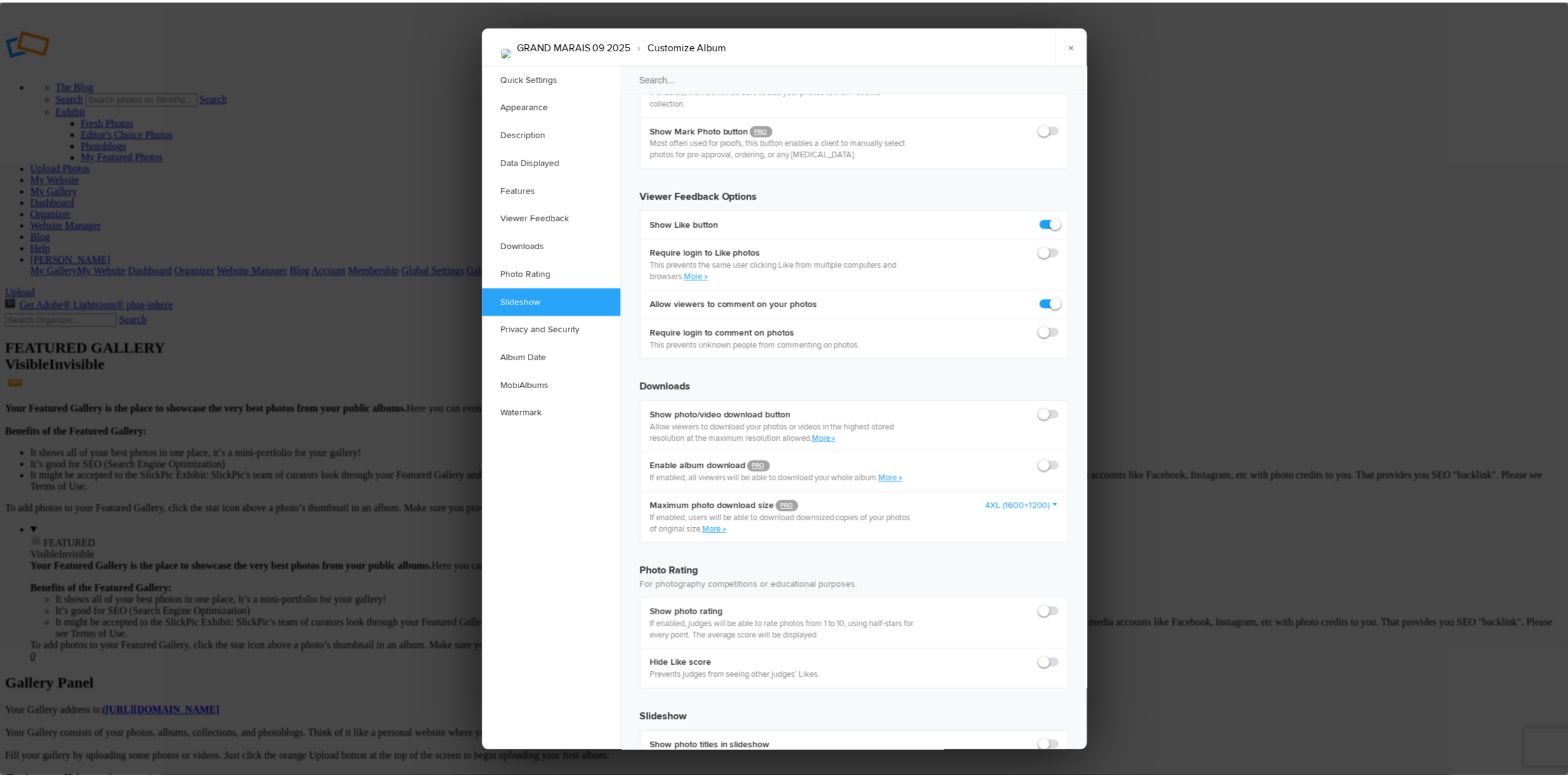
scroll to position [2298, 0]
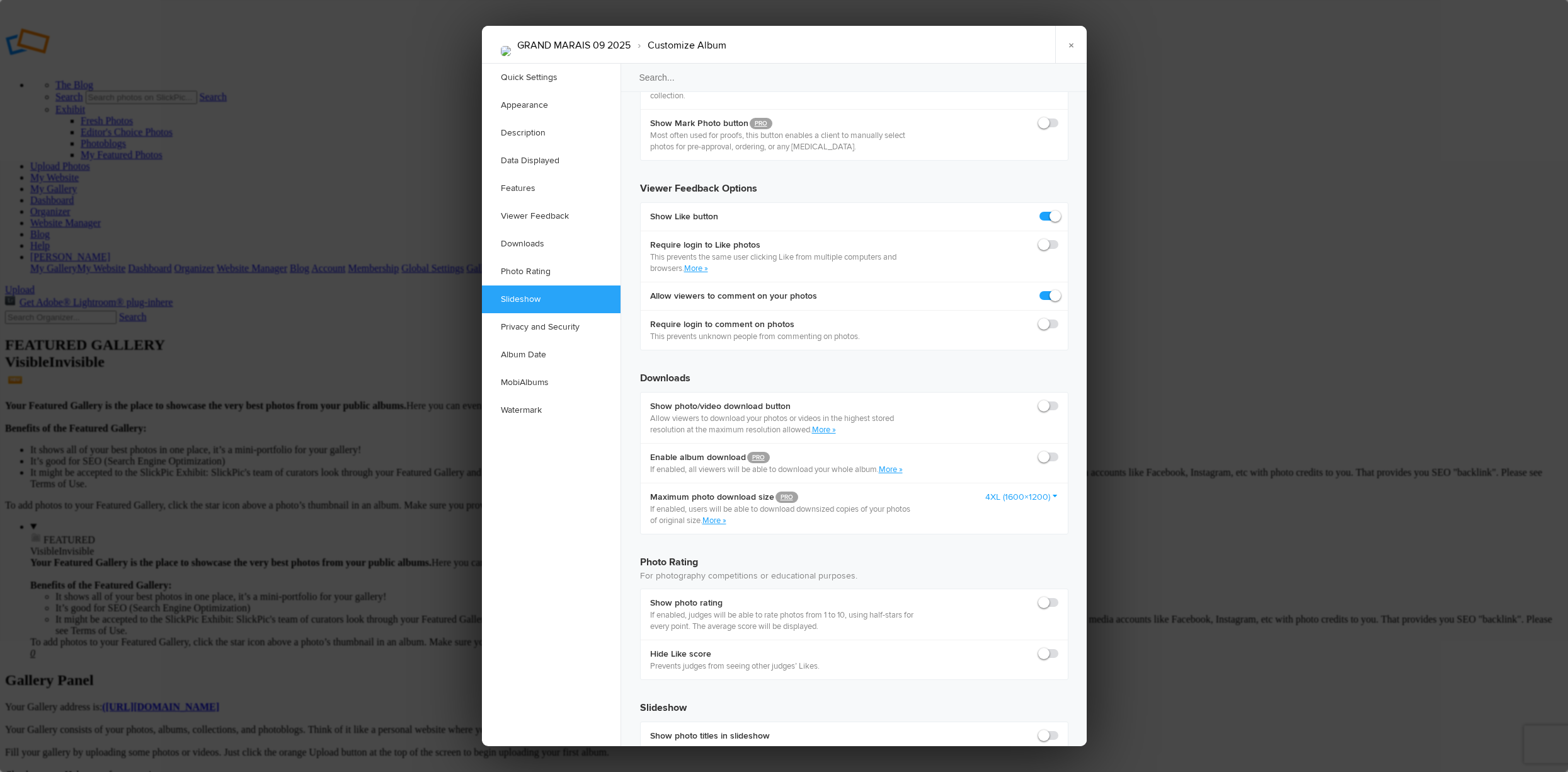
click at [1066, 44] on link "×" at bounding box center [1071, 45] width 31 height 38
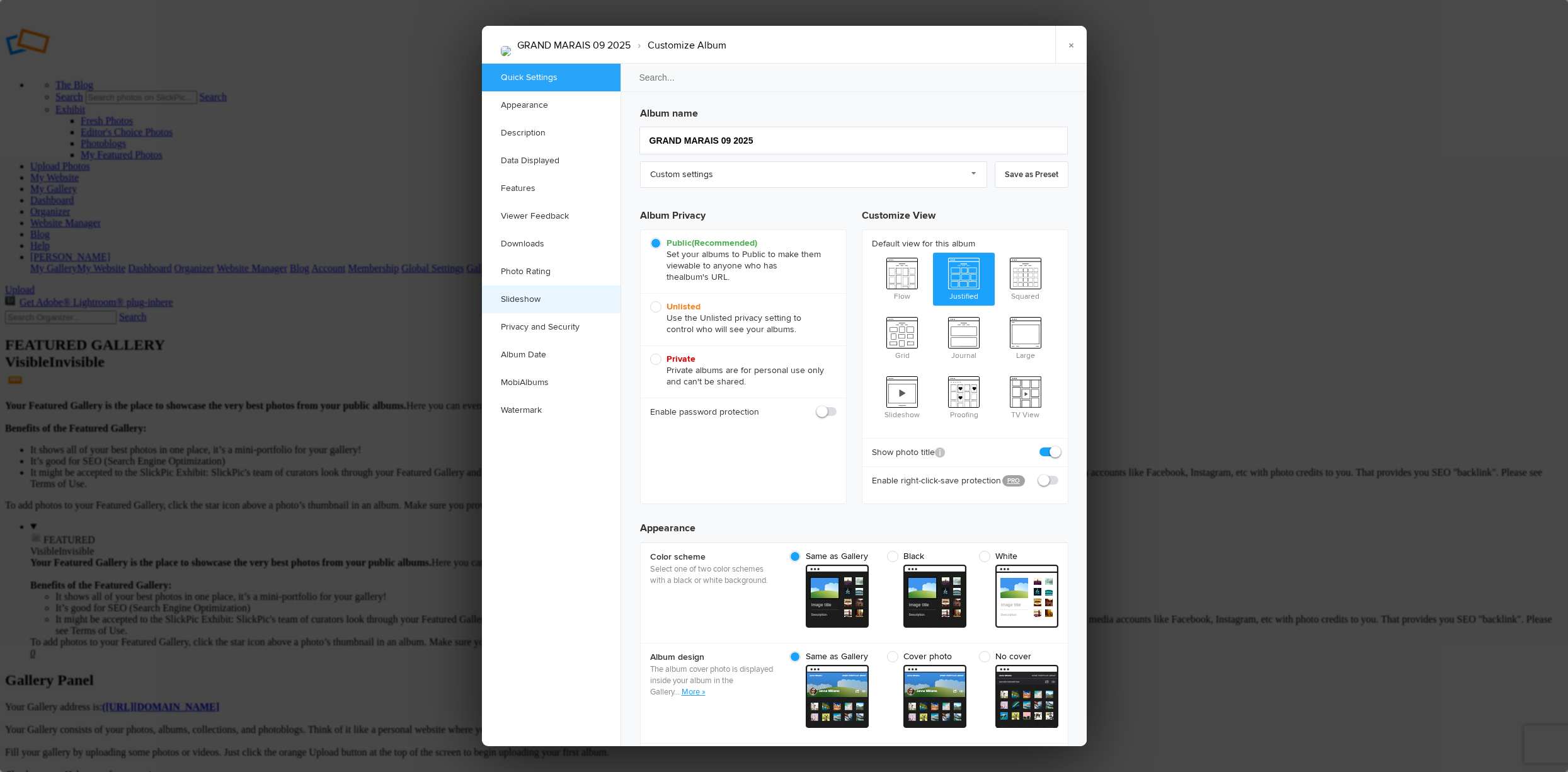
click at [518, 301] on link "Slideshow" at bounding box center [551, 299] width 139 height 27
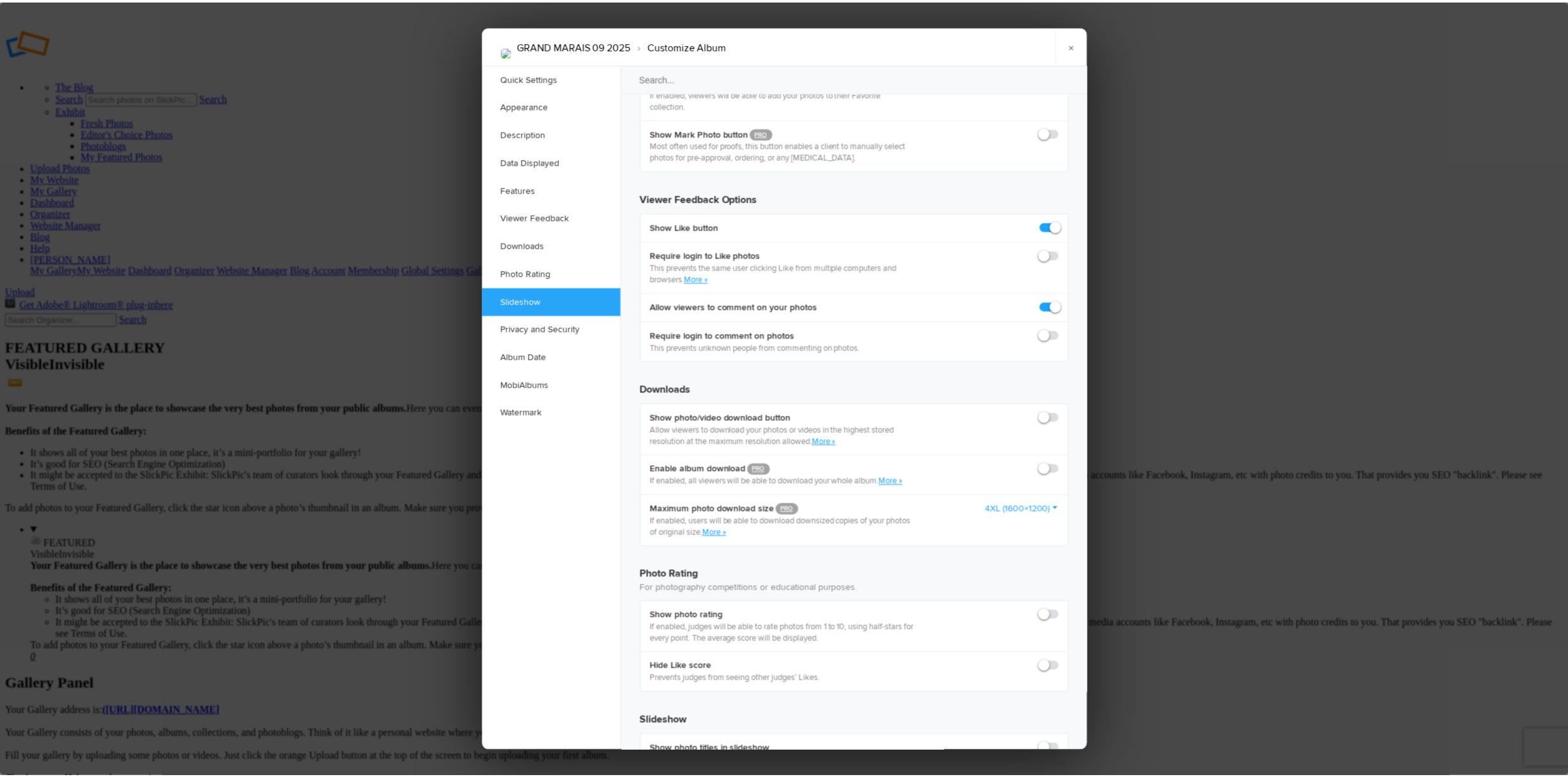
scroll to position [2298, 0]
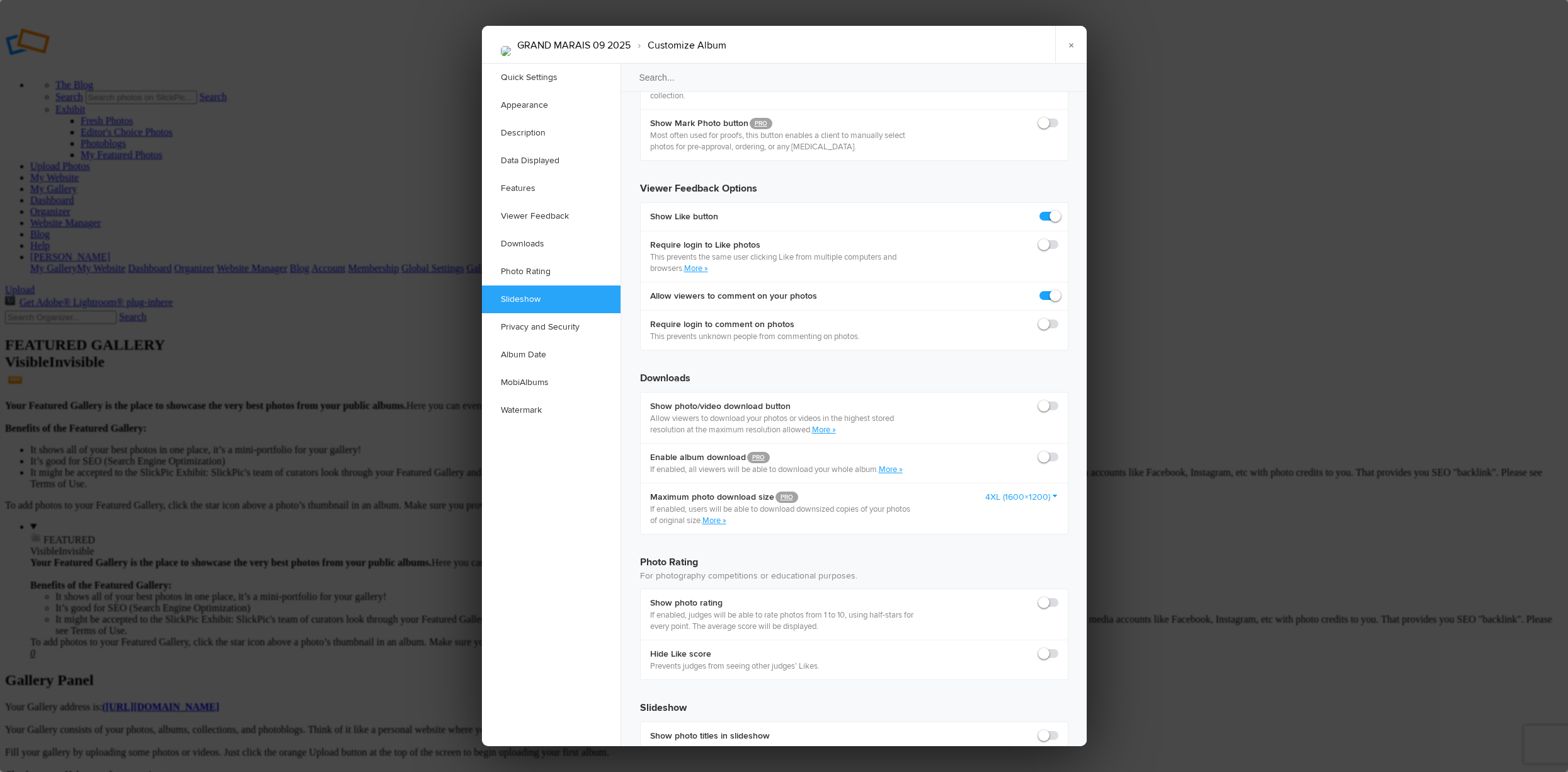
click at [1067, 45] on link "×" at bounding box center [1071, 45] width 31 height 38
